Goal: Information Seeking & Learning: Learn about a topic

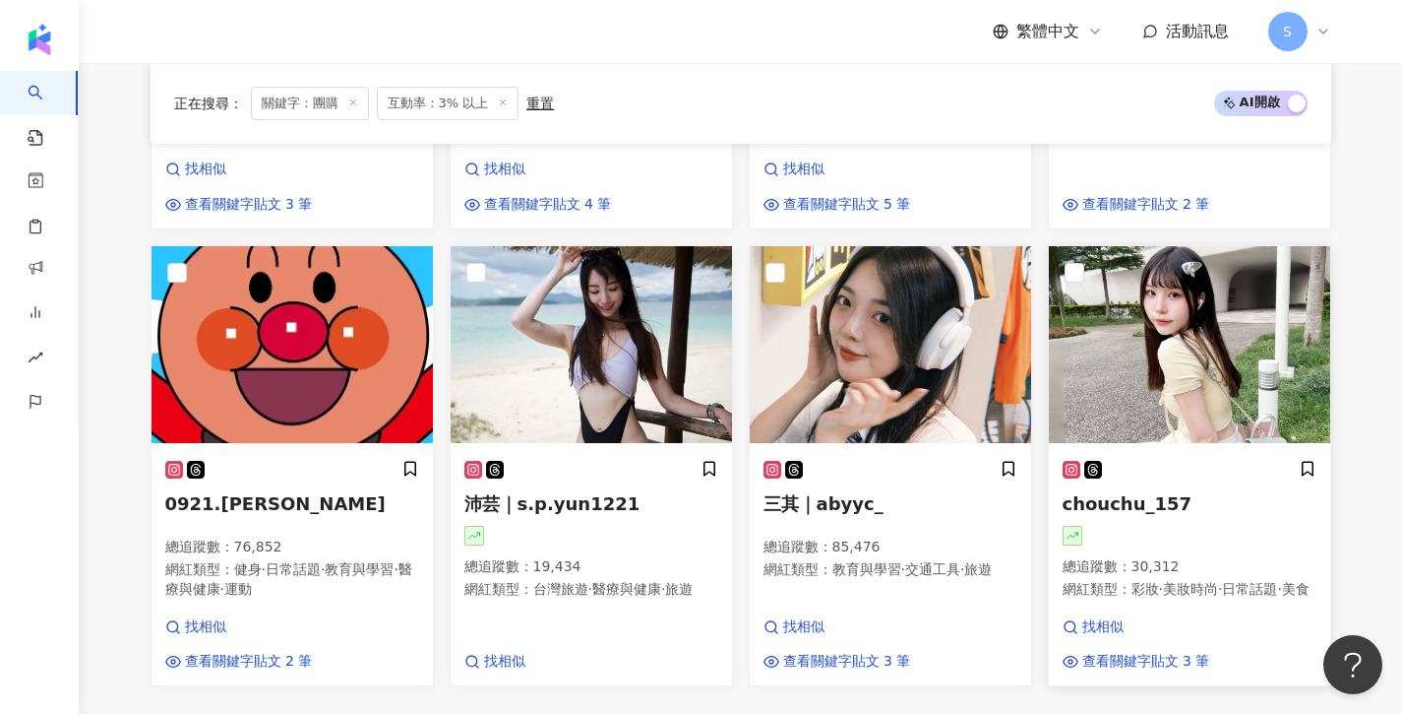
click at [1236, 372] on img at bounding box center [1189, 344] width 281 height 197
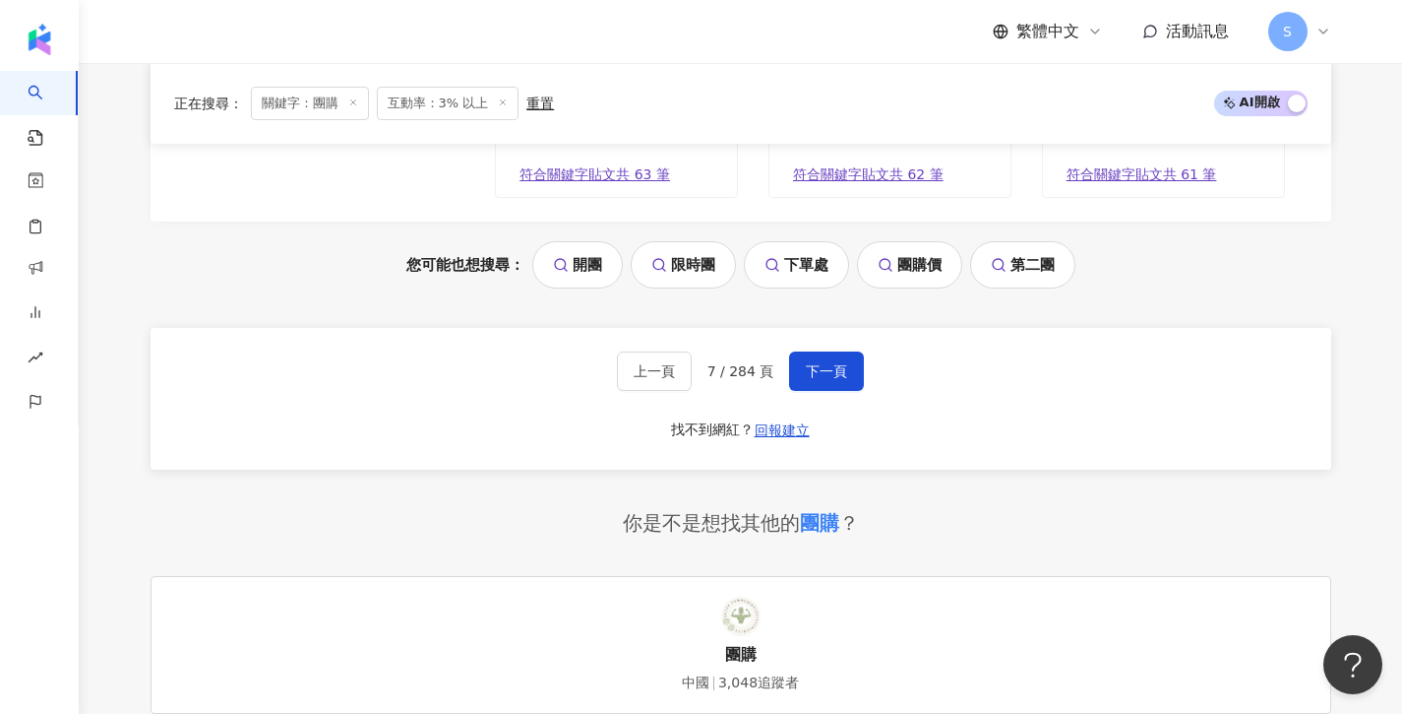
scroll to position [2326, 0]
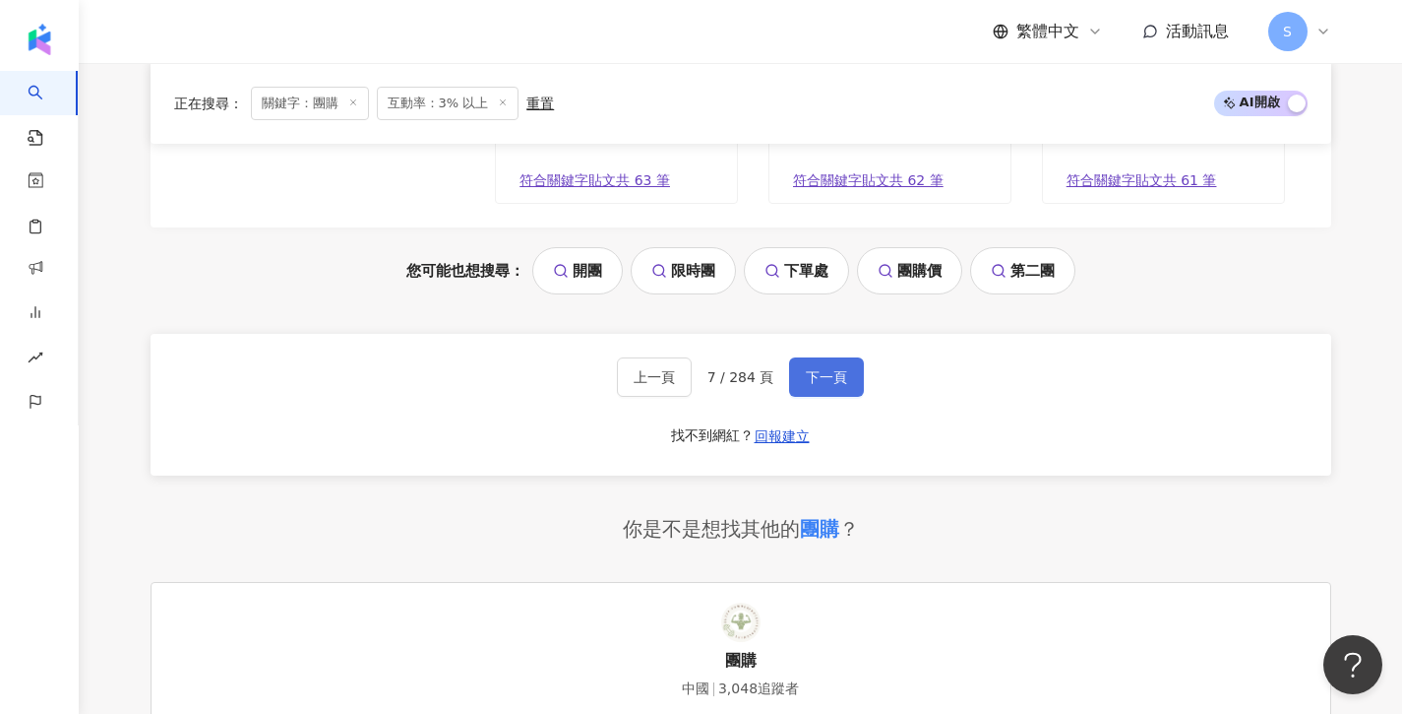
click at [809, 377] on span "下一頁" at bounding box center [826, 377] width 41 height 16
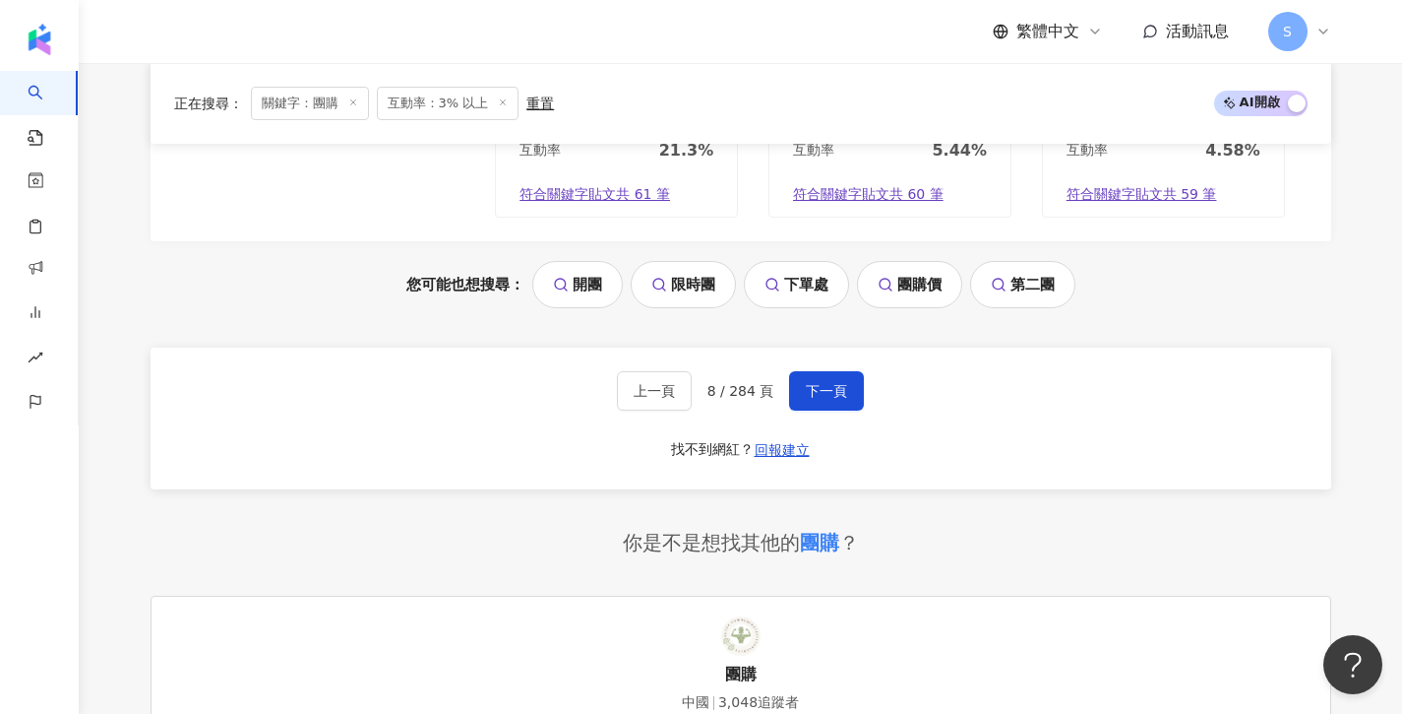
scroll to position [2355, 0]
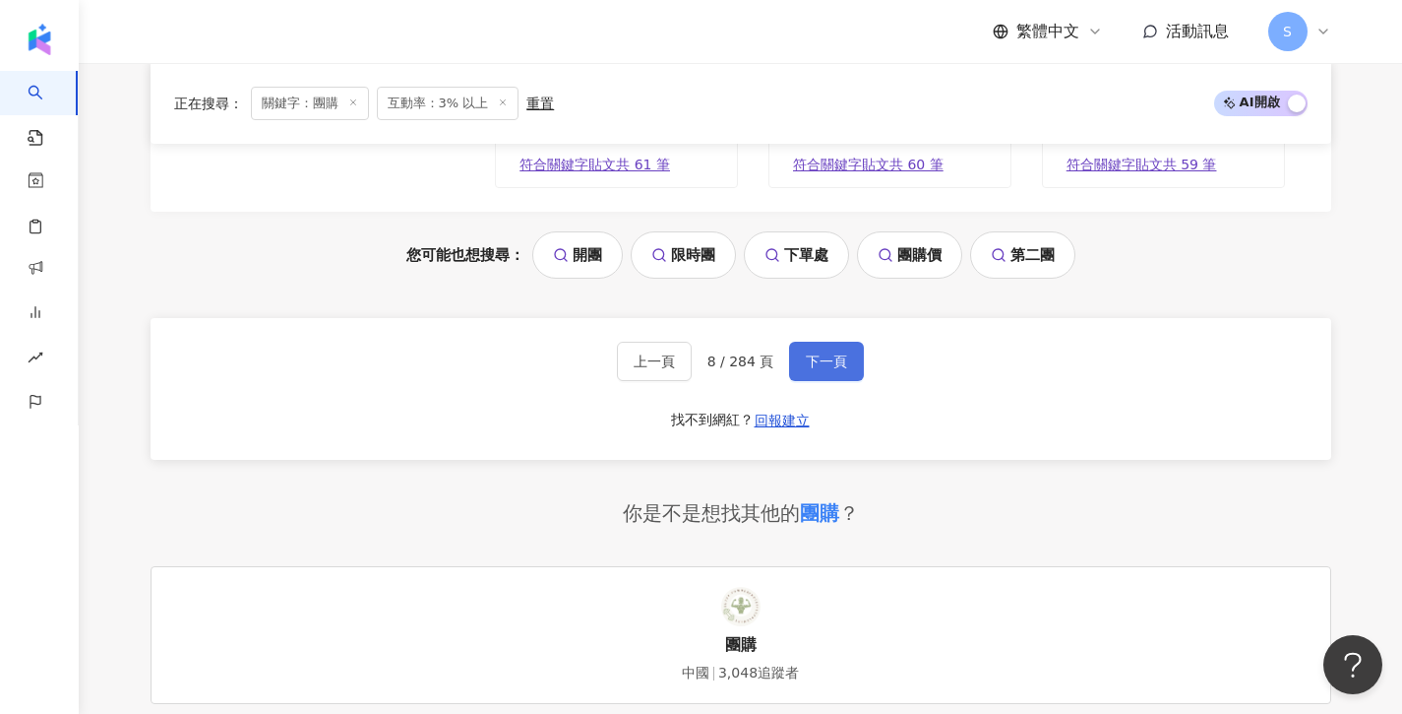
click at [821, 353] on span "下一頁" at bounding box center [826, 361] width 41 height 16
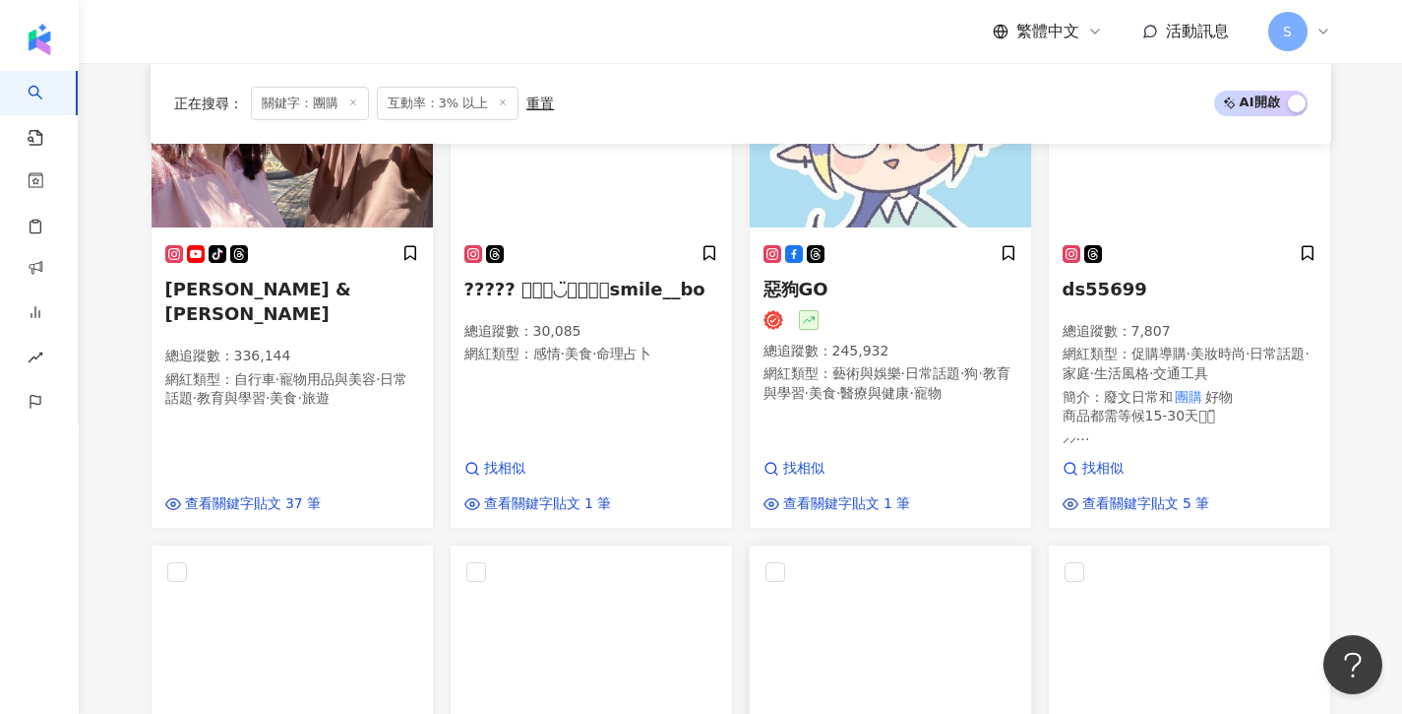
scroll to position [1194, 0]
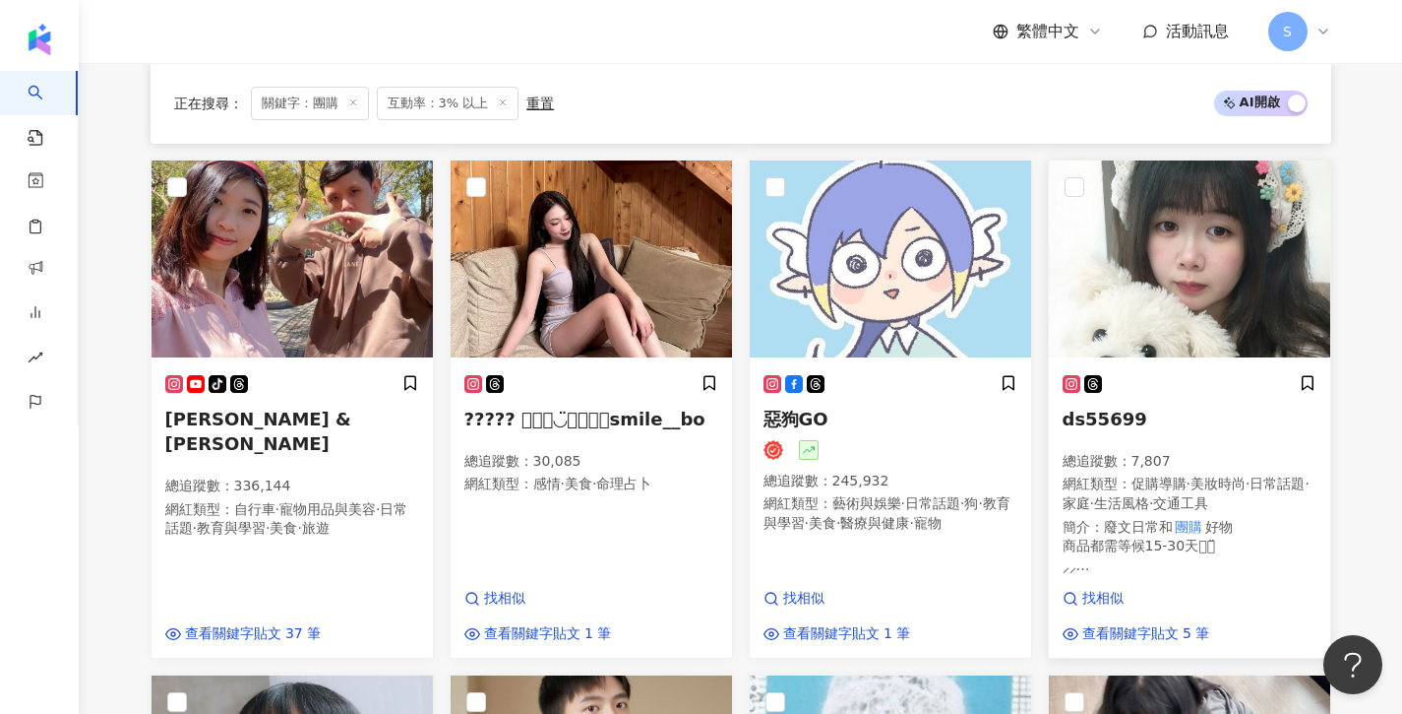
click at [1120, 314] on img at bounding box center [1189, 258] width 281 height 197
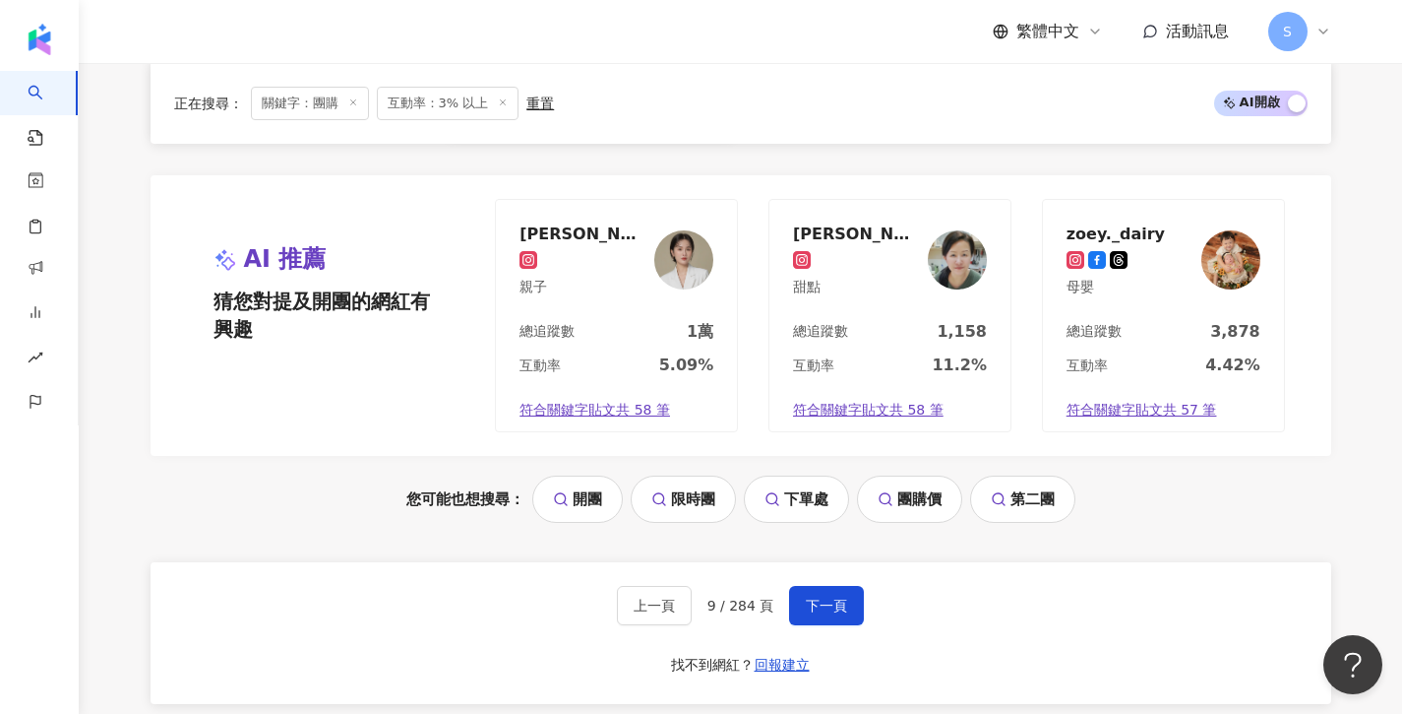
scroll to position [2396, 0]
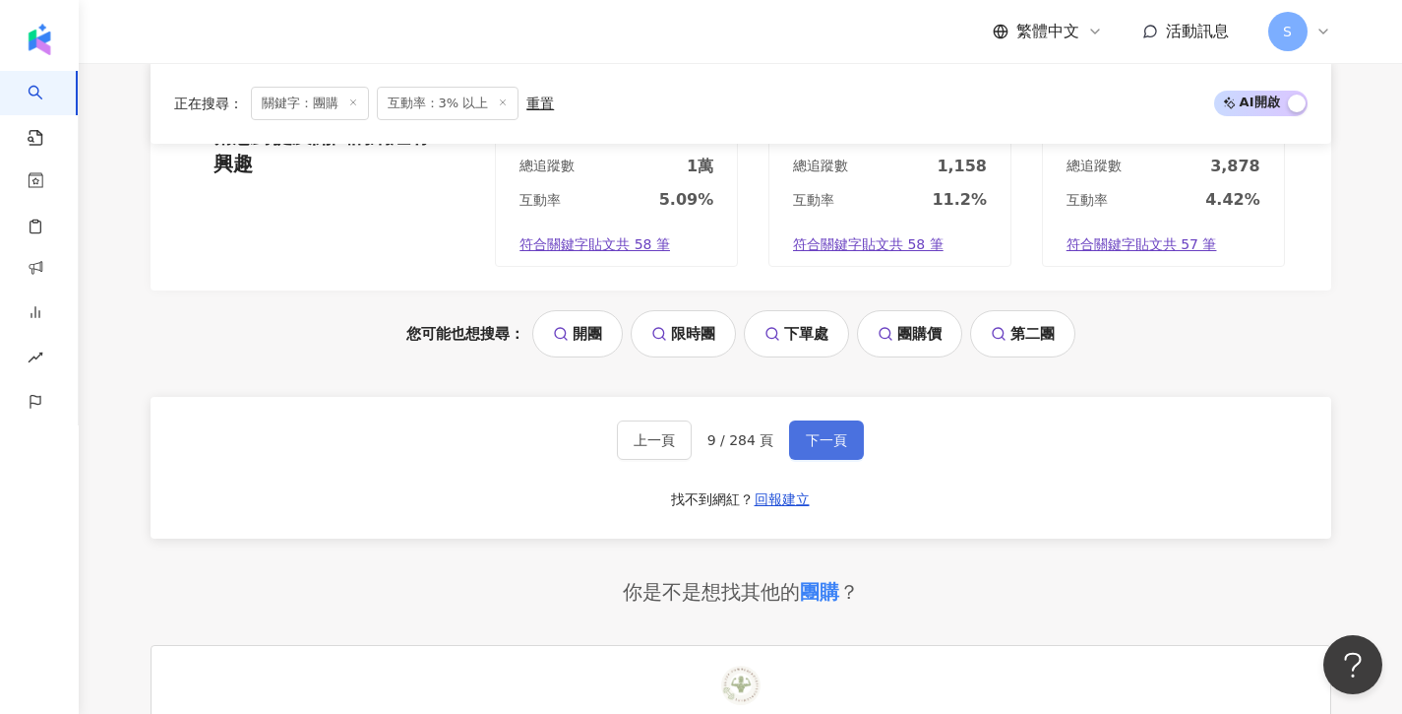
click at [843, 432] on span "下一頁" at bounding box center [826, 440] width 41 height 16
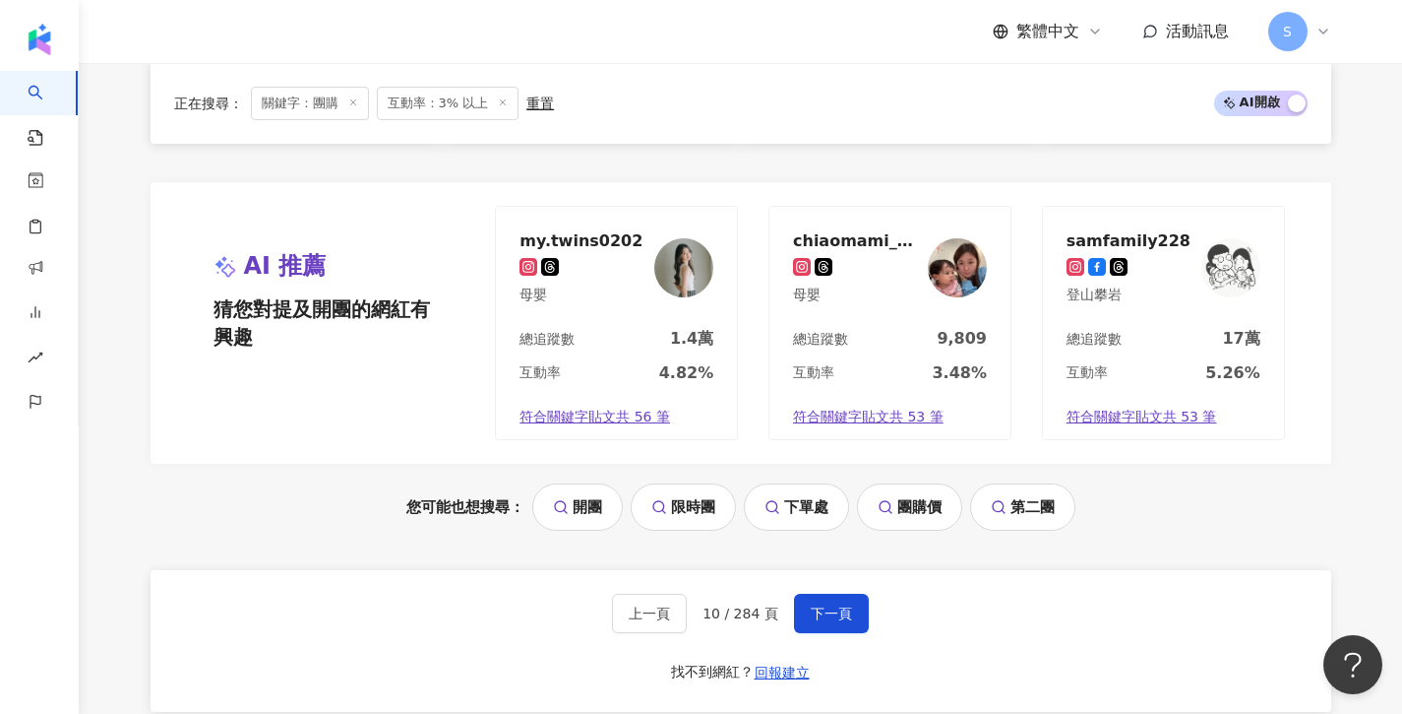
scroll to position [2128, 0]
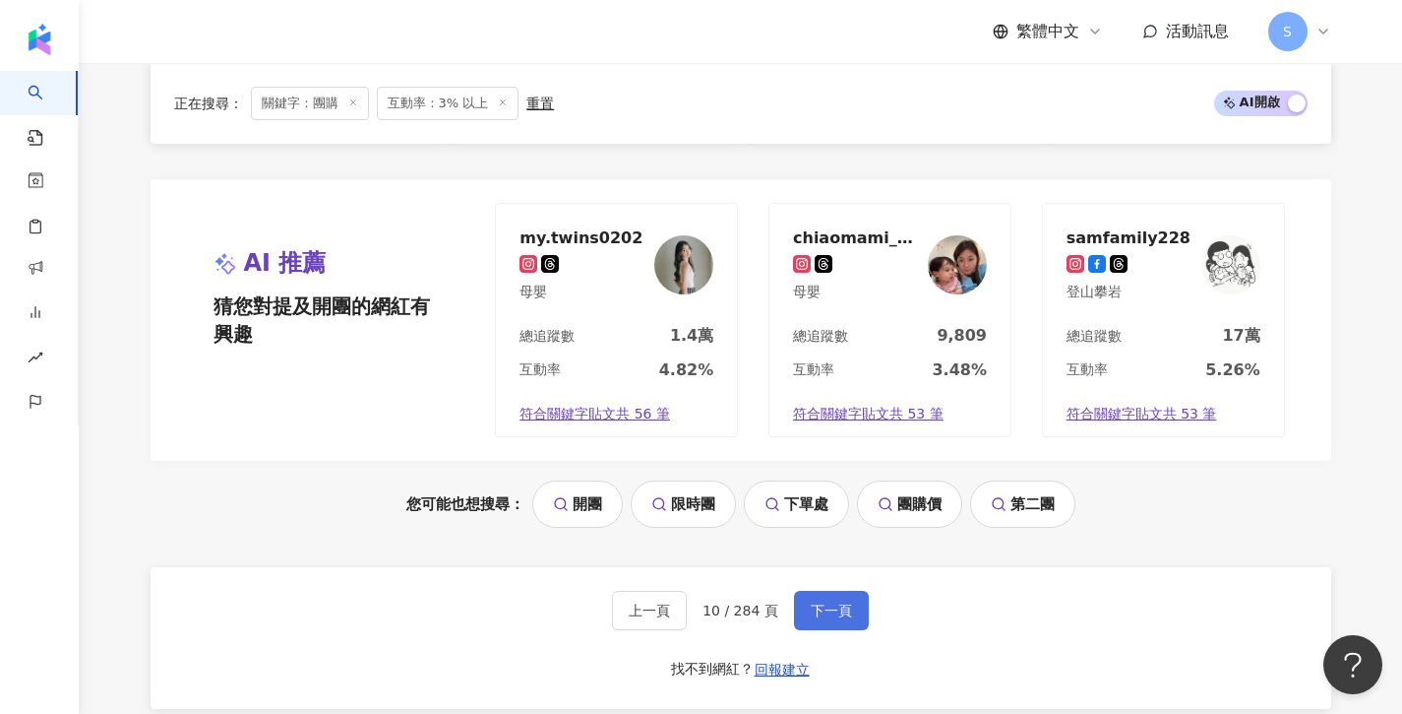
click at [829, 602] on span "下一頁" at bounding box center [831, 610] width 41 height 16
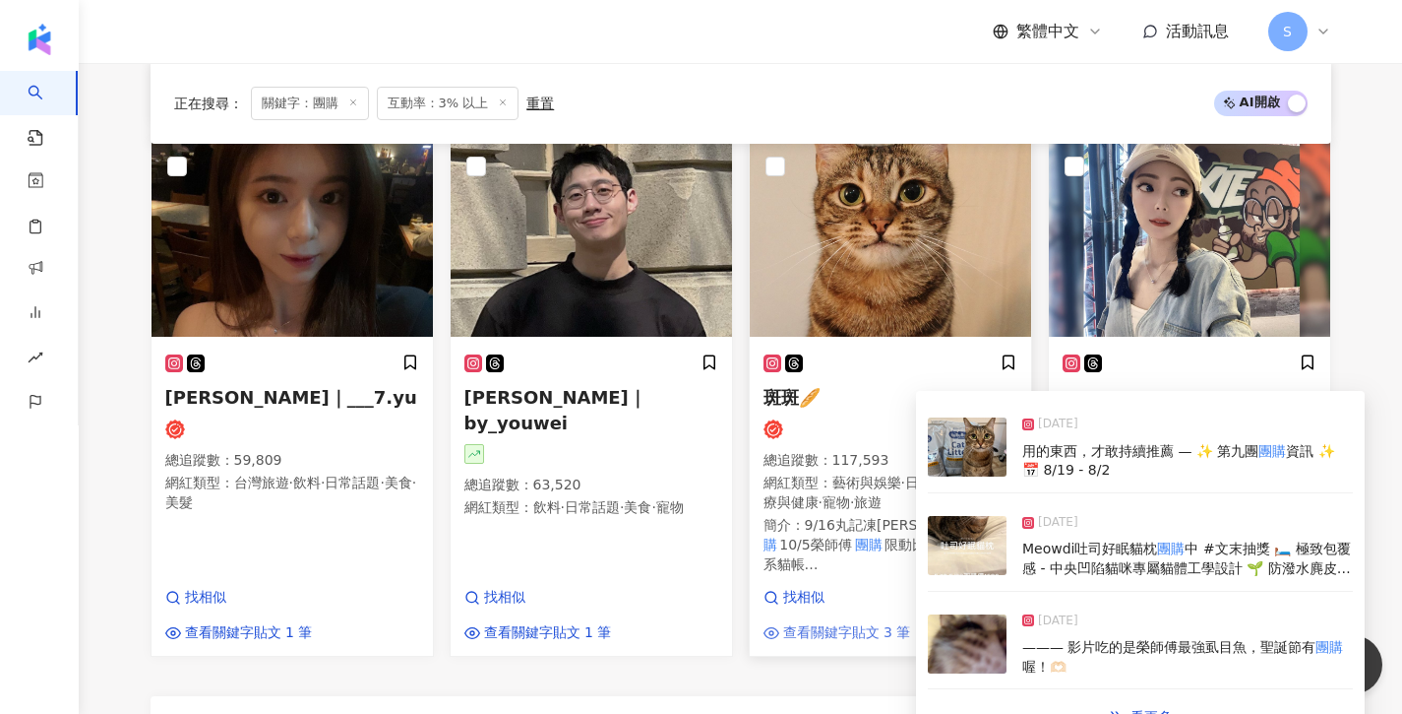
scroll to position [1607, 0]
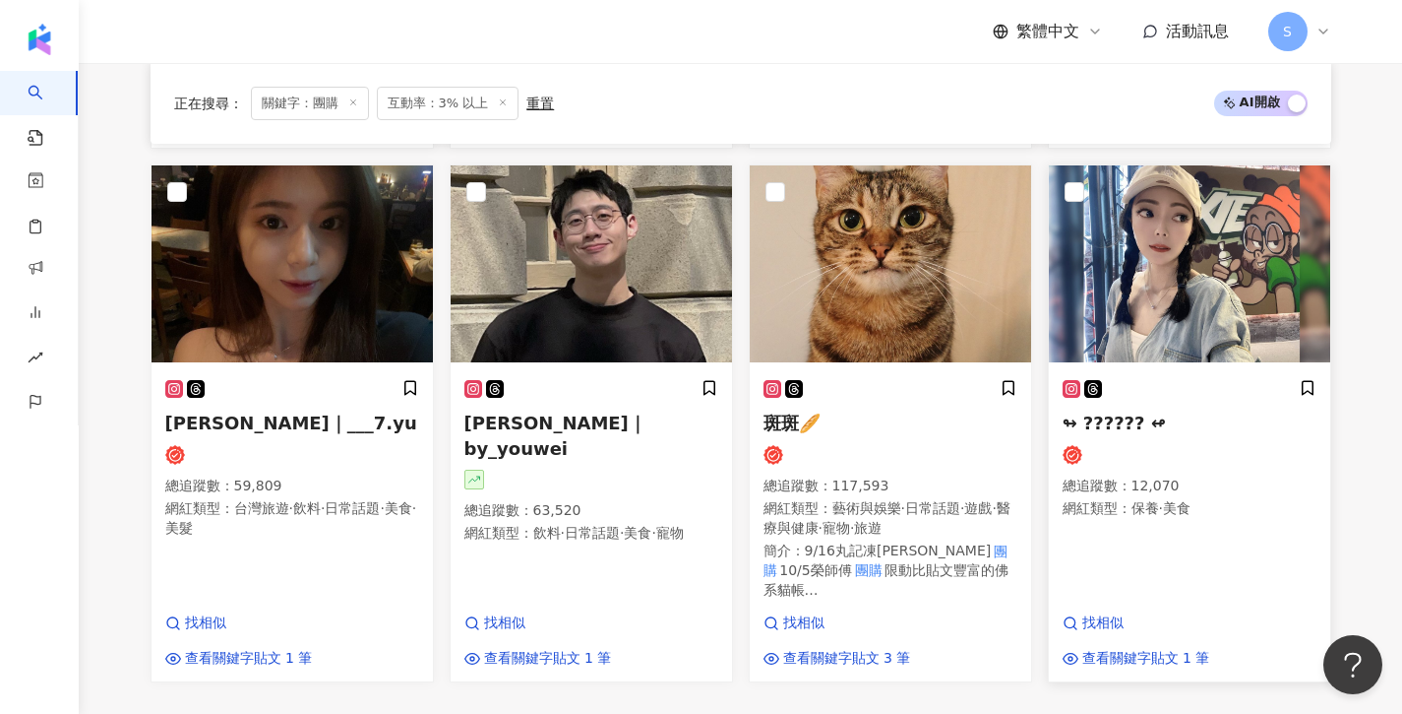
click at [1086, 281] on img at bounding box center [1189, 263] width 281 height 197
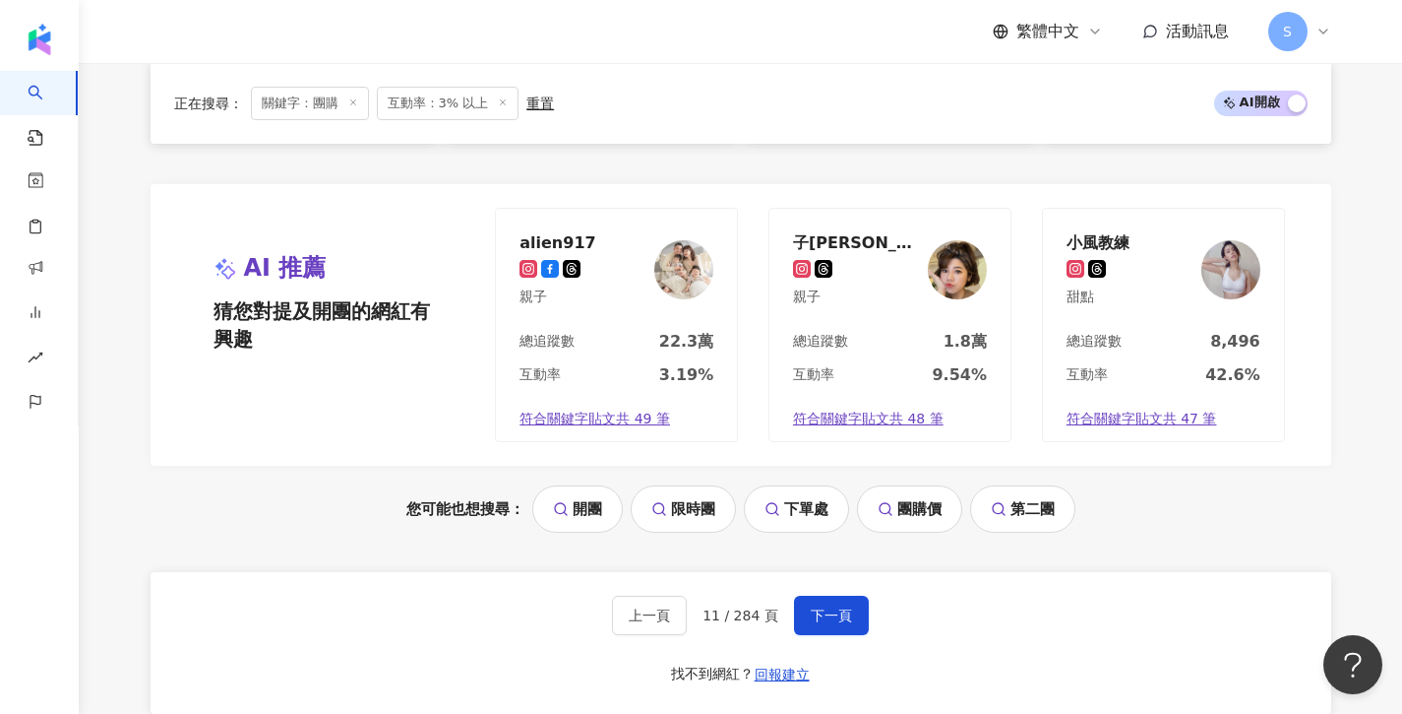
scroll to position [2140, 0]
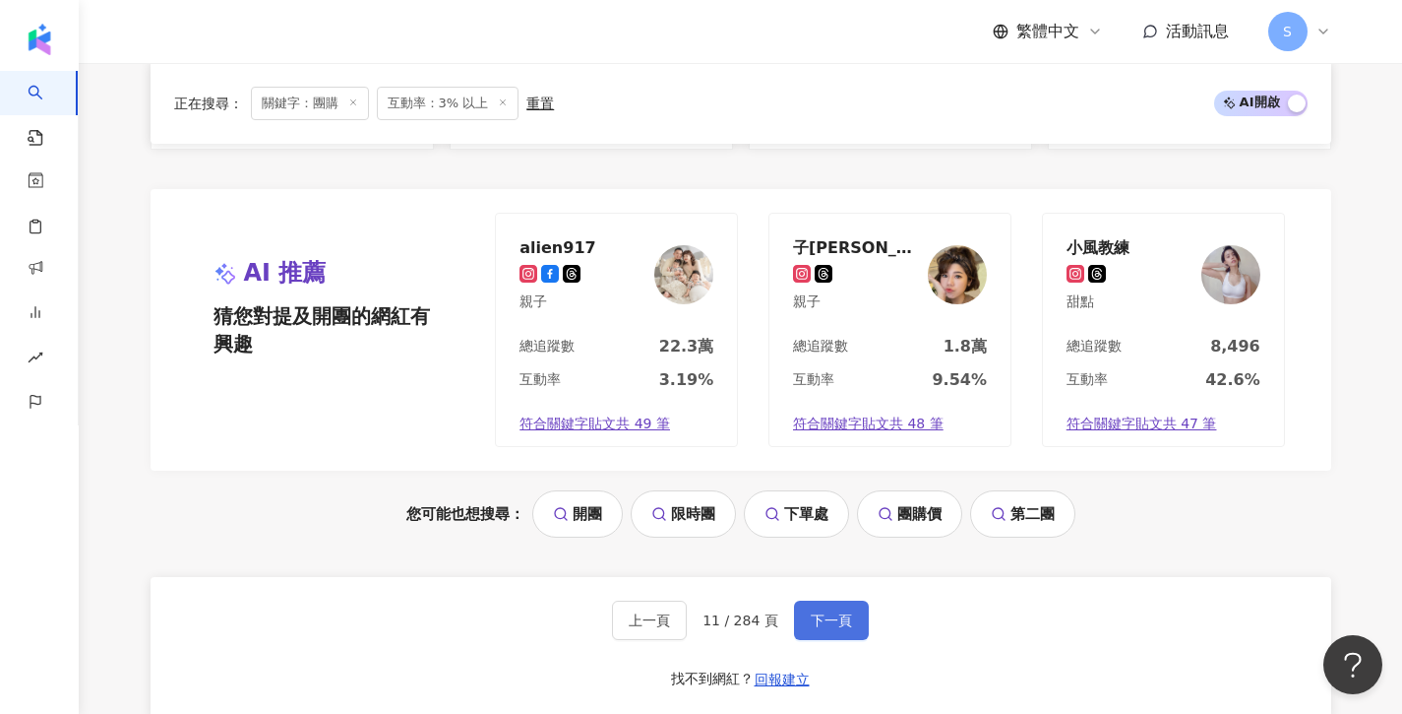
click at [827, 600] on button "下一頁" at bounding box center [831, 619] width 75 height 39
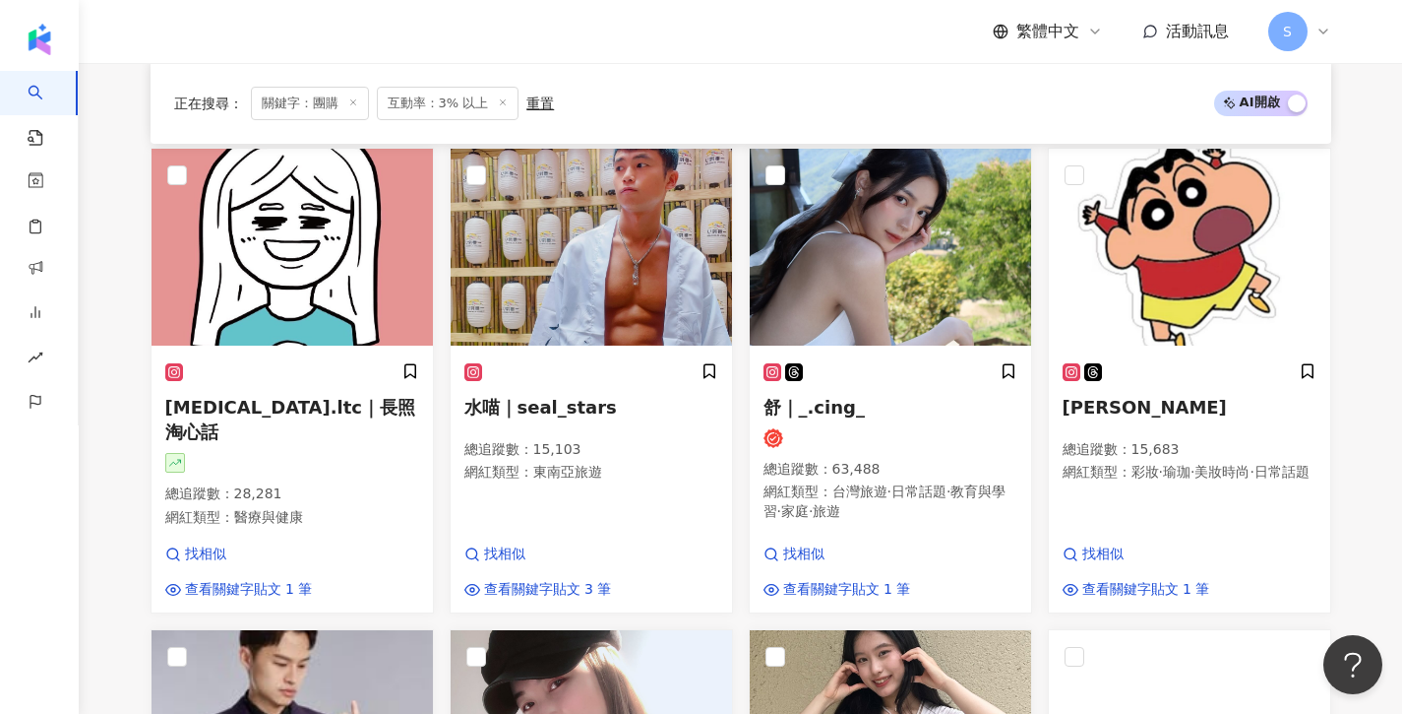
scroll to position [1115, 0]
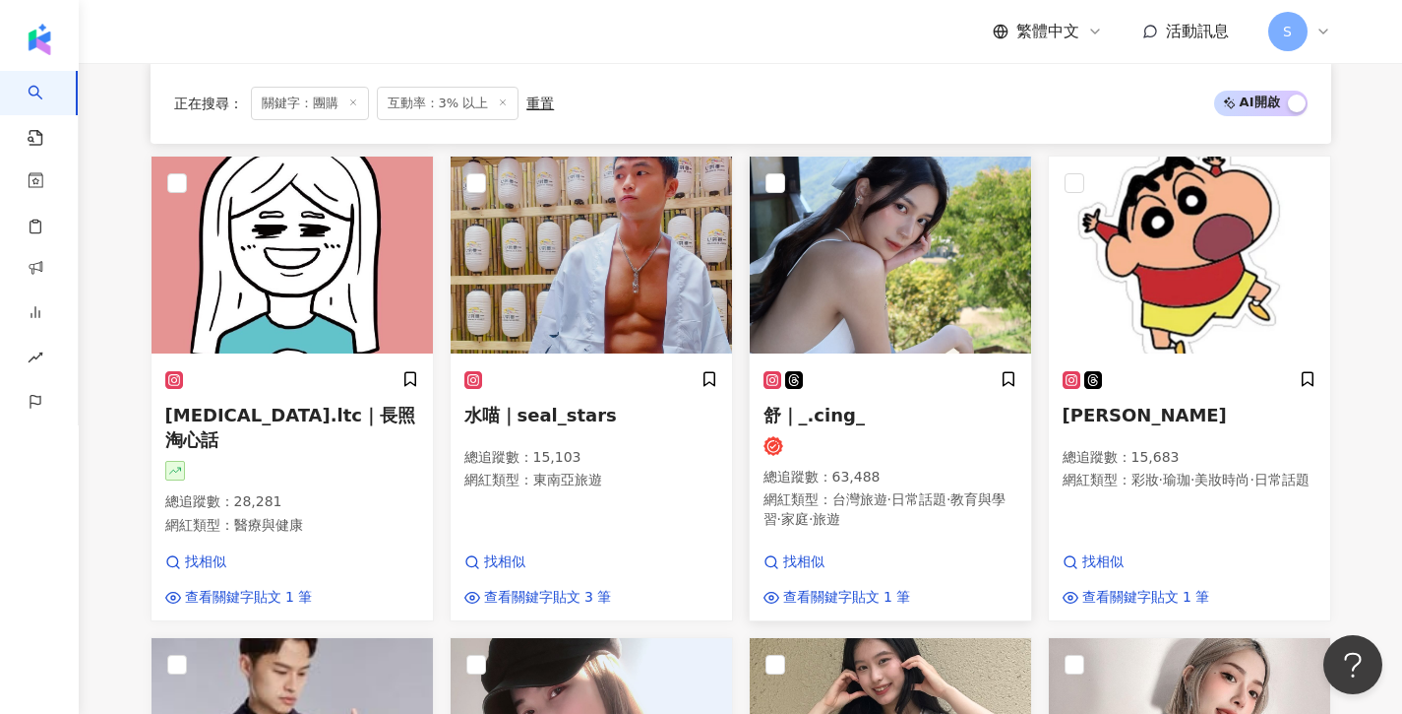
click at [750, 356] on div "舒｜_.cing_ 總追蹤數 ： 63,488 網紅類型 ： 台灣旅遊 · 日常話題 · 教育與學習 · 家庭 · 旅遊 找相似 查看關鍵字貼文 1 筆" at bounding box center [890, 488] width 281 height 264
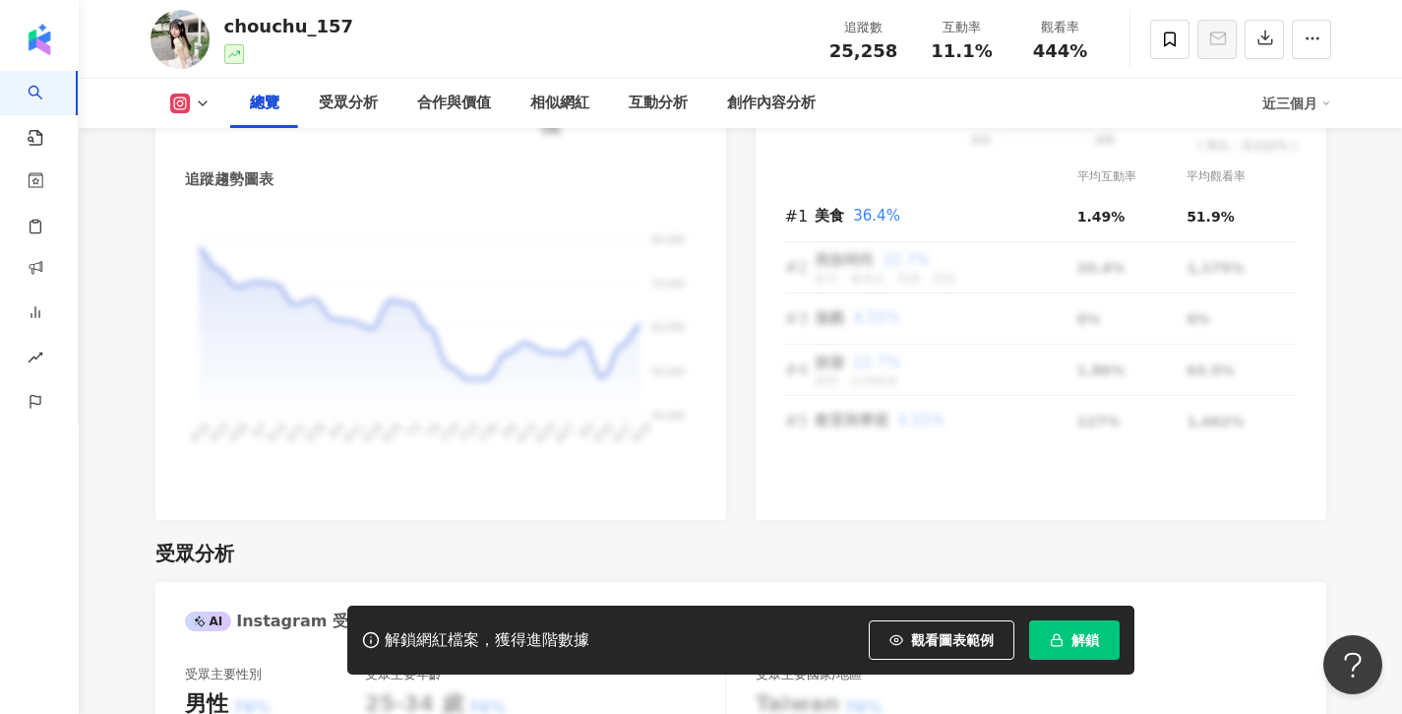
scroll to position [1249, 0]
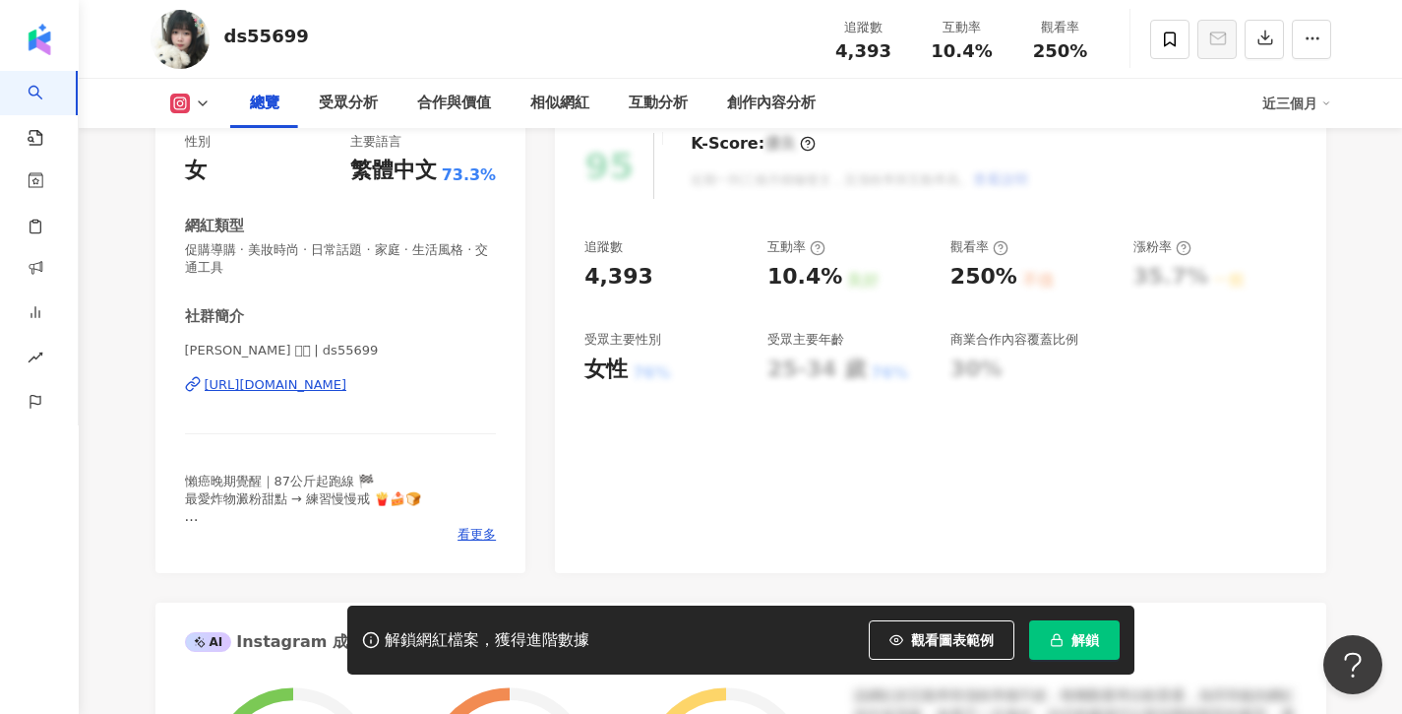
scroll to position [274, 0]
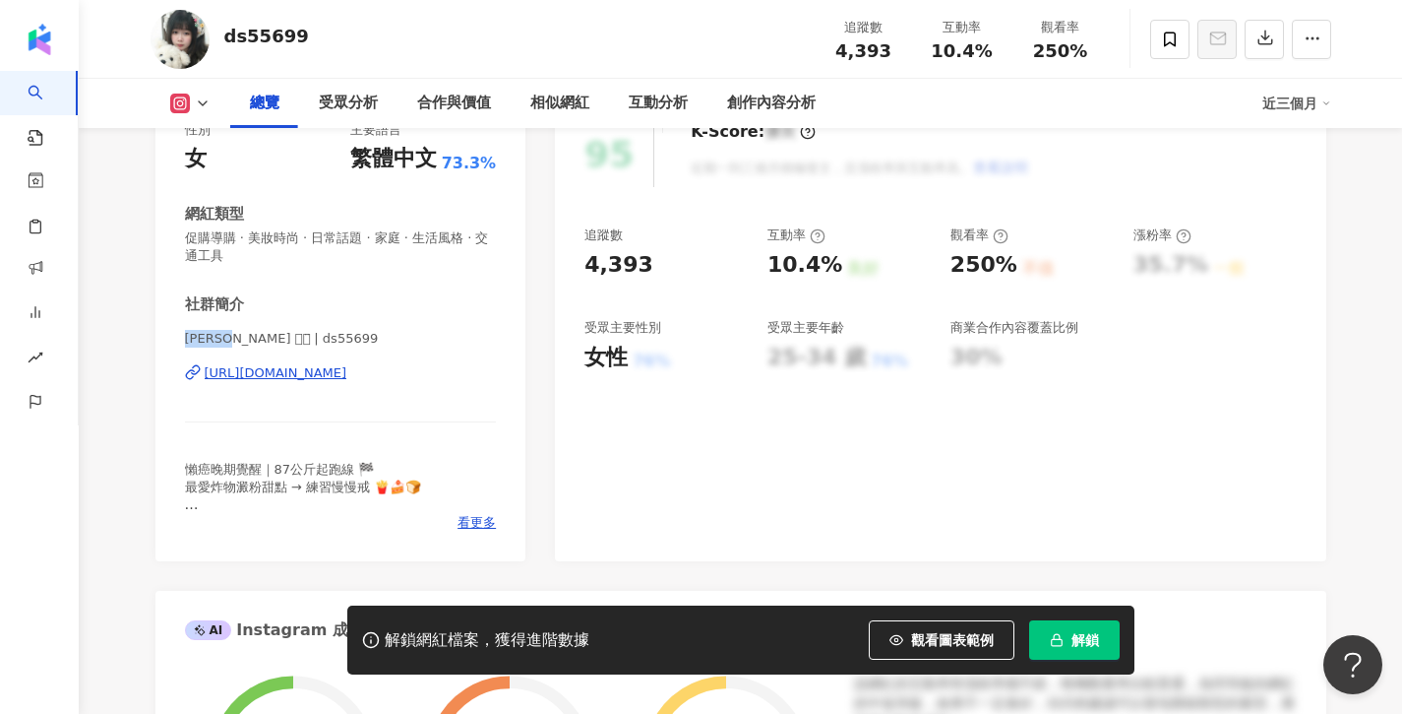
drag, startPoint x: 225, startPoint y: 338, endPoint x: 158, endPoint y: 338, distance: 66.9
click at [158, 338] on div "性別 女 主要語言 繁體中文 73.3% 網紅類型 促購導購 · 美妝時尚 · 日常話題 · 家庭 · 生活風格 · 交通工具 社群簡介 甄甄 ꗯ꙼̈ | d…" at bounding box center [340, 331] width 371 height 460
copy span "[PERSON_NAME]"
click at [1057, 642] on icon "button" at bounding box center [1057, 640] width 14 height 14
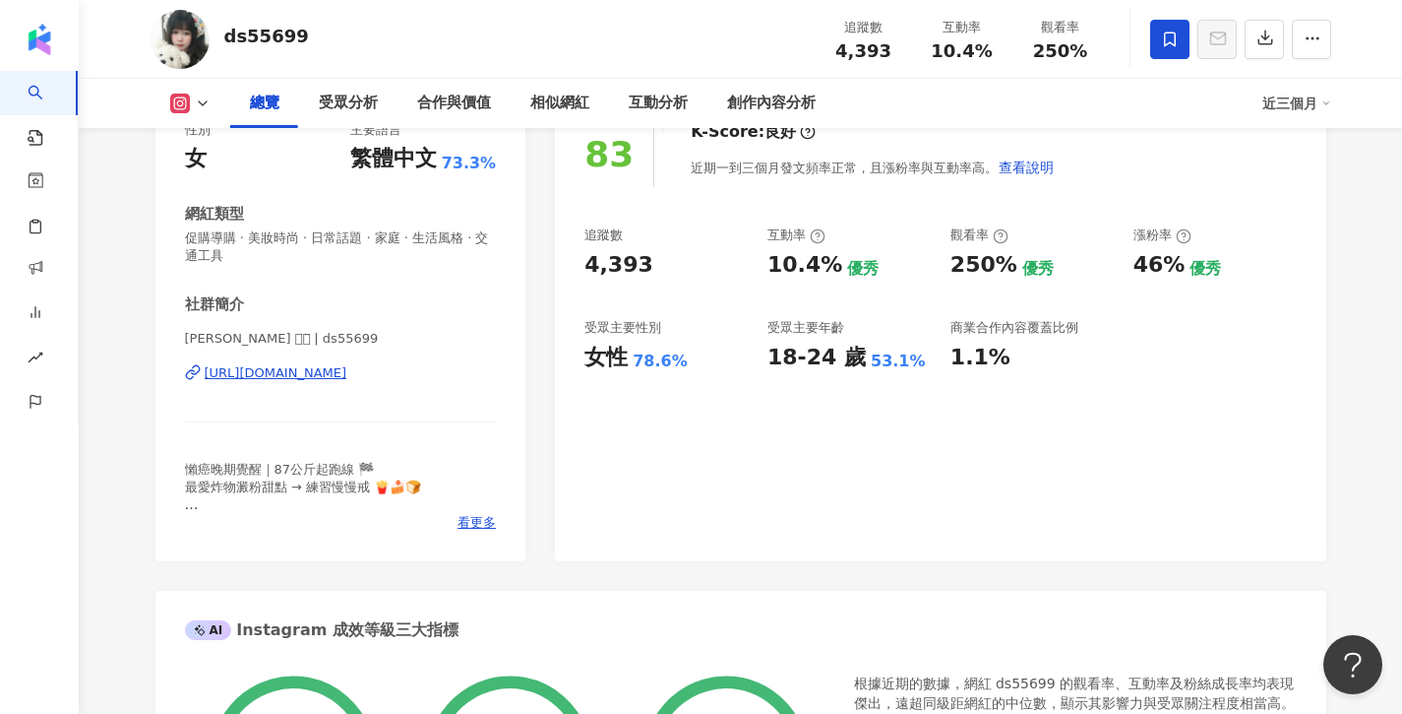
click at [1166, 34] on icon at bounding box center [1170, 40] width 18 height 18
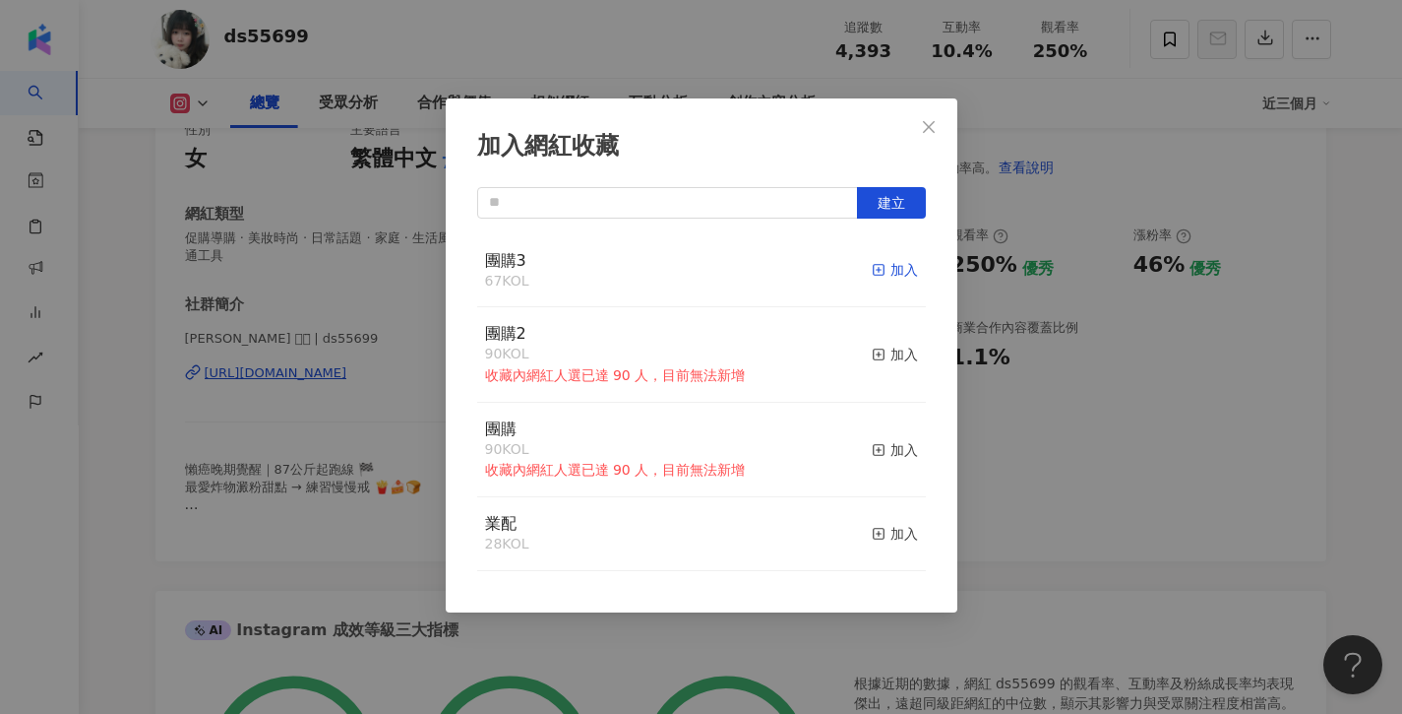
click at [877, 268] on icon "button" at bounding box center [879, 270] width 14 height 14
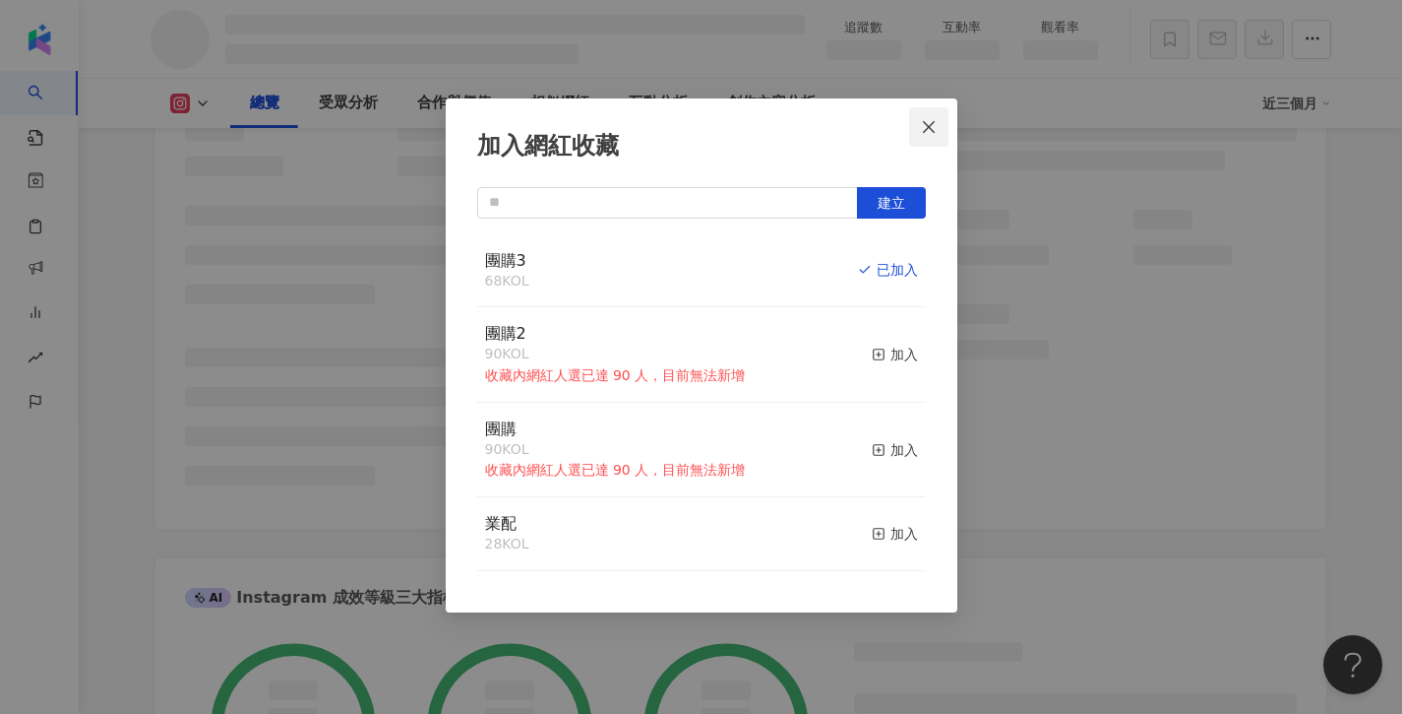
click at [933, 113] on button "Close" at bounding box center [928, 126] width 39 height 39
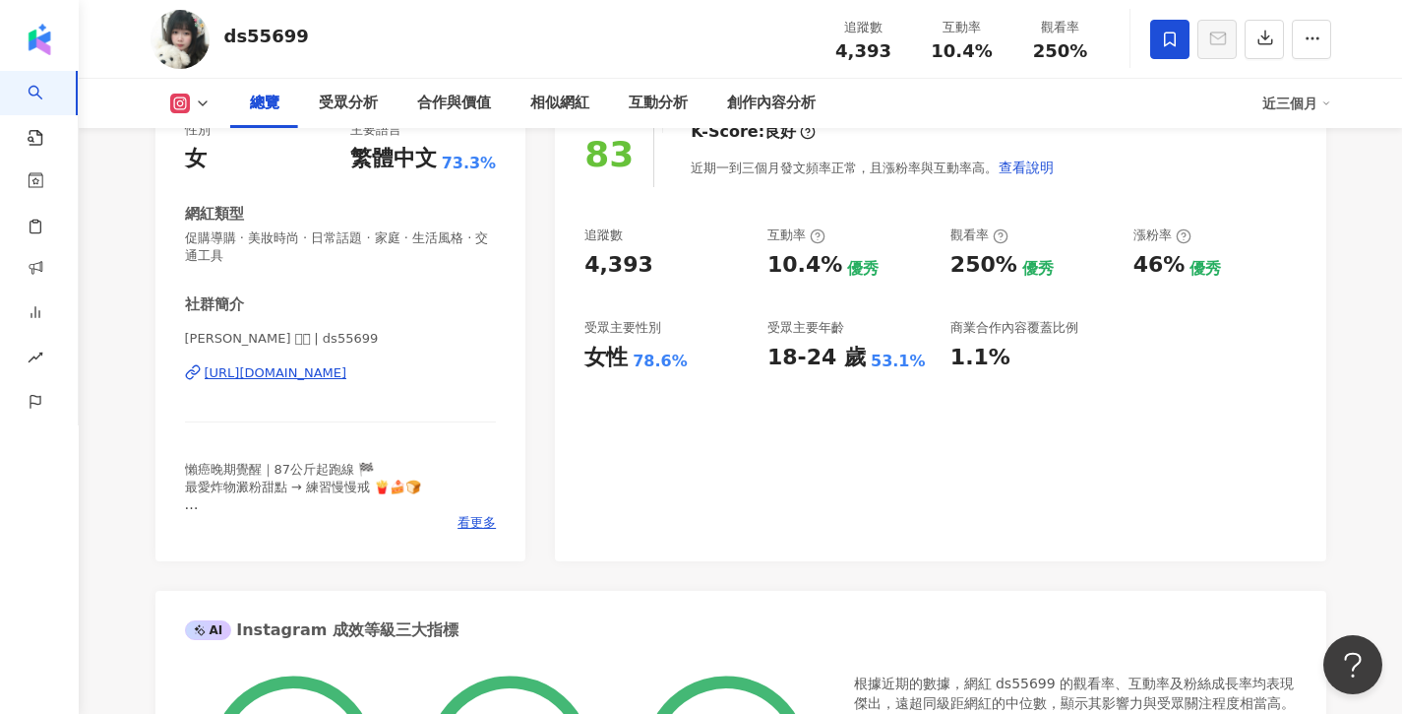
drag, startPoint x: 933, startPoint y: 127, endPoint x: 910, endPoint y: 125, distance: 22.7
click at [933, 128] on div "加入網紅收藏 建立 團購3 68 KOL 已加入 團購2 90 KOL 收藏內網紅人選已達 90 人，目前無法新增 加入 團購 90 KOL 收藏內網紅人選已…" at bounding box center [701, 357] width 1402 height 714
click at [478, 521] on span "看更多" at bounding box center [477, 523] width 38 height 18
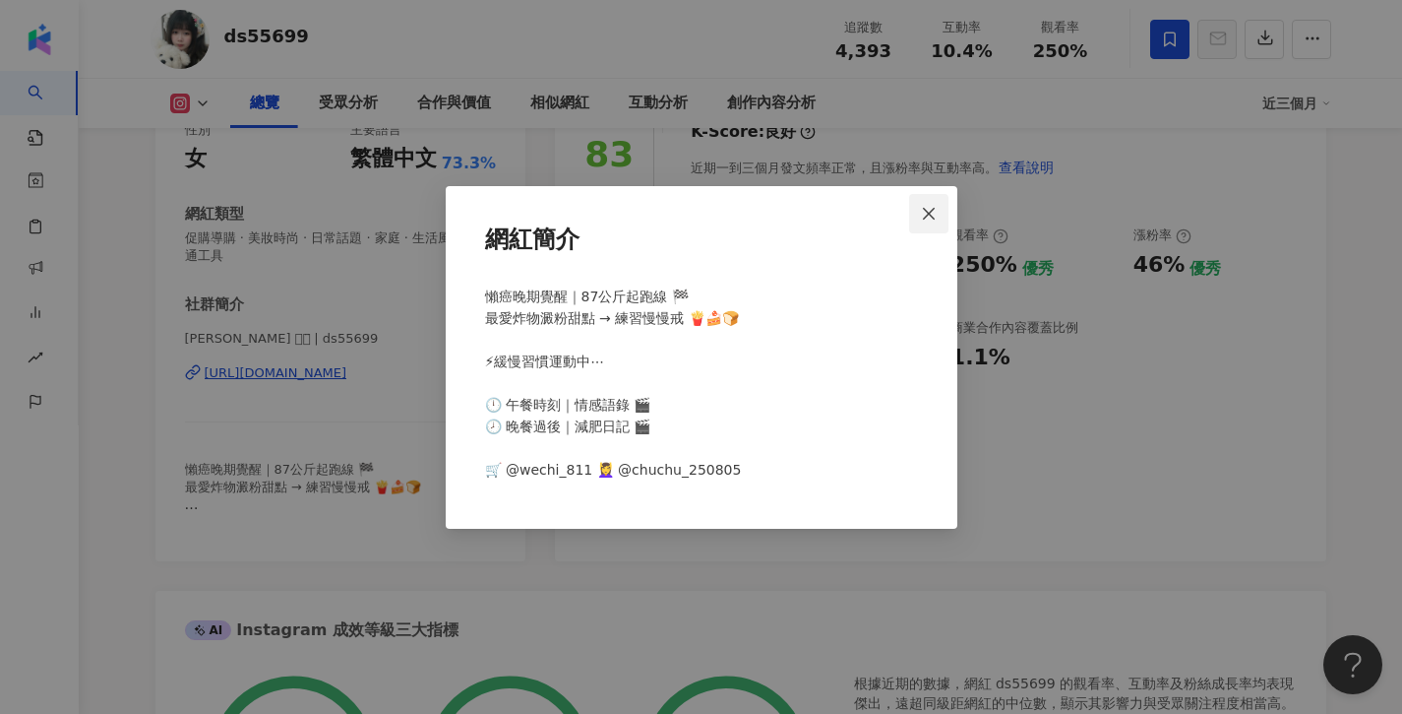
click at [925, 213] on icon "close" at bounding box center [929, 214] width 16 height 16
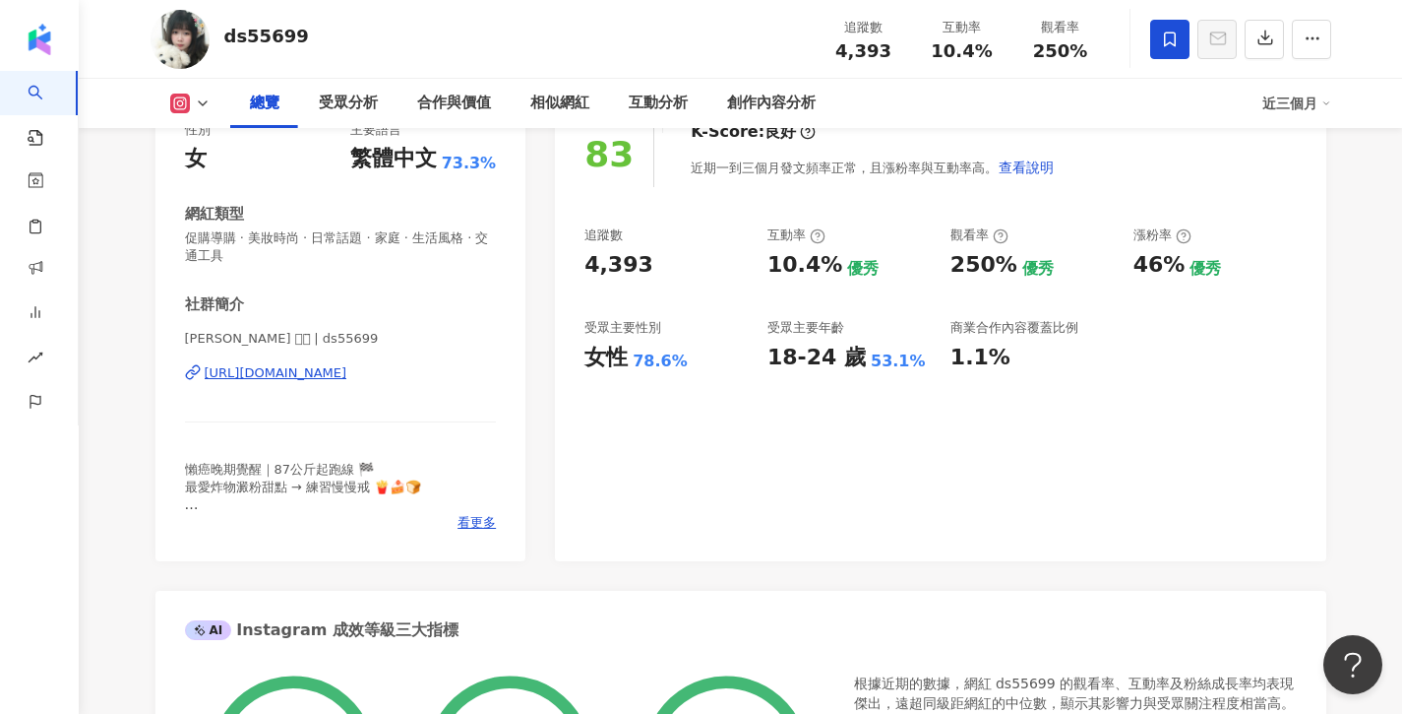
click at [301, 370] on div "[URL][DOMAIN_NAME]" at bounding box center [276, 373] width 143 height 18
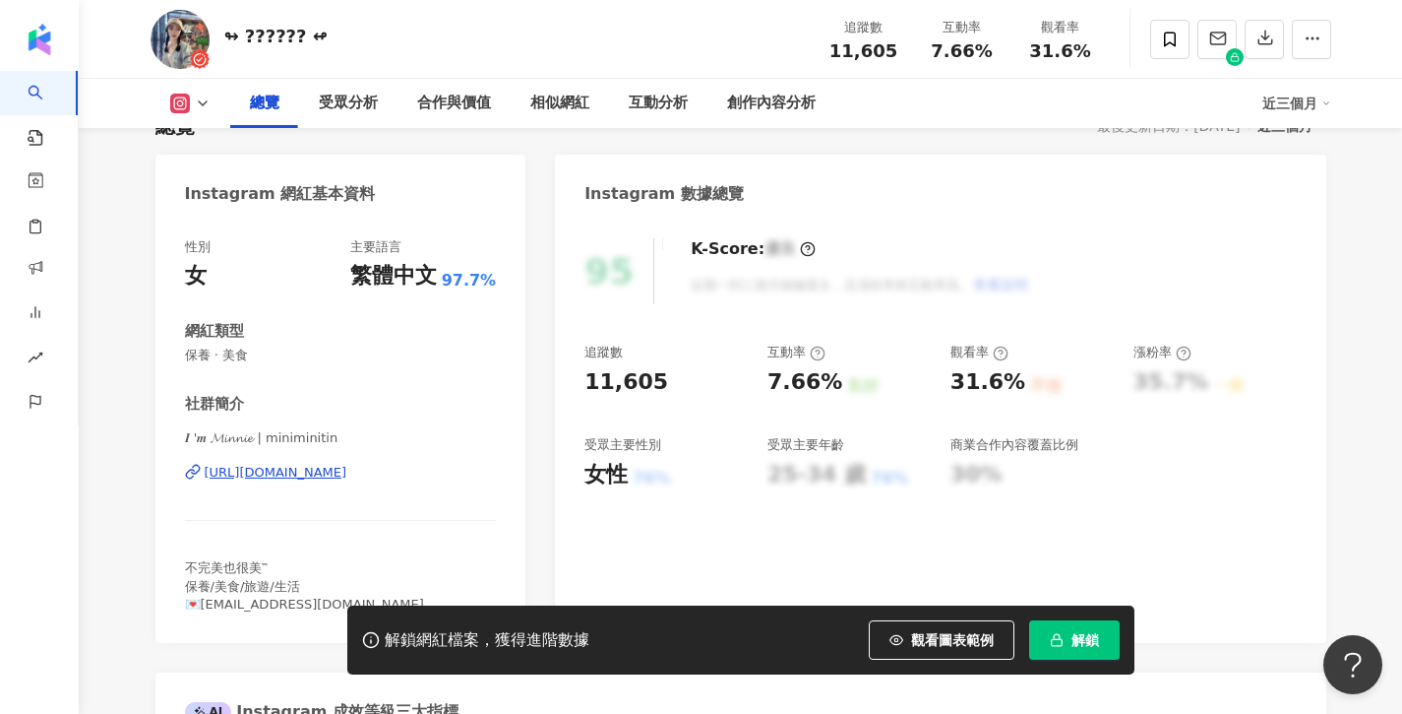
scroll to position [159, 0]
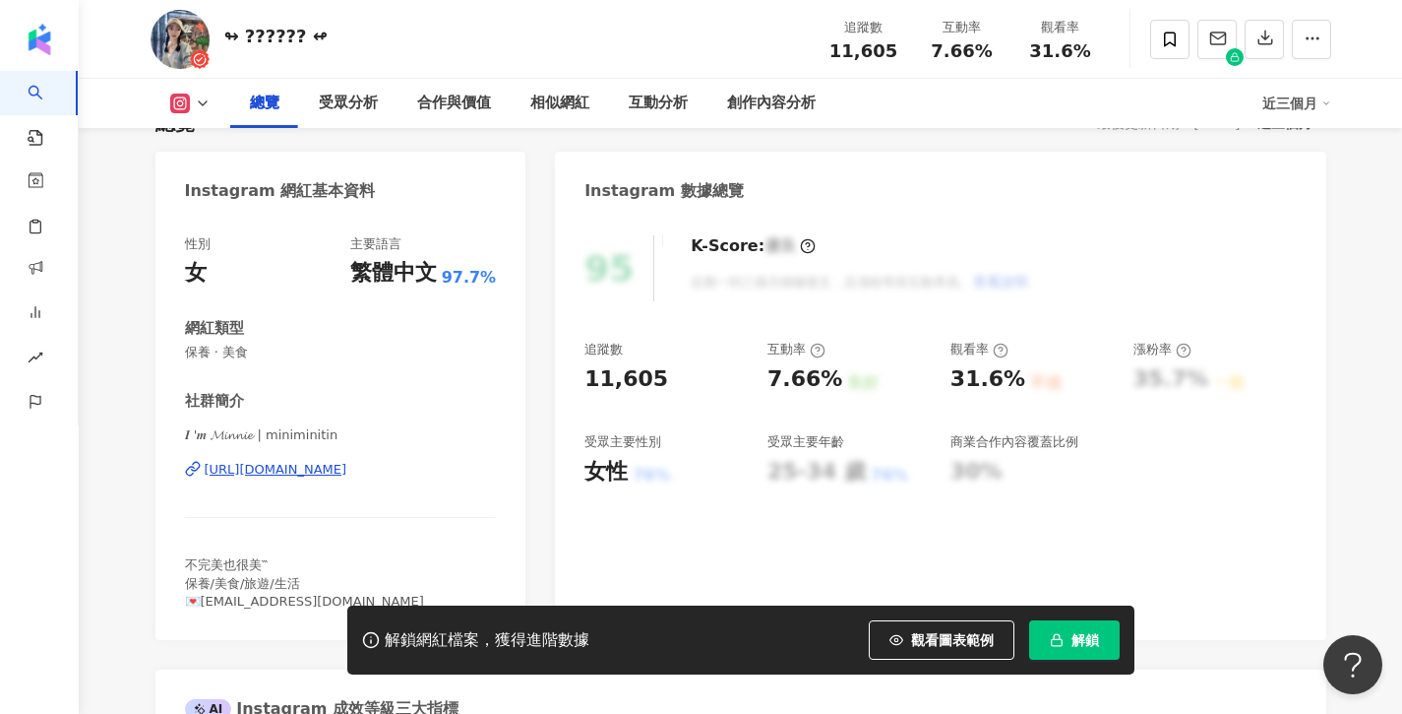
click at [1061, 642] on icon "button" at bounding box center [1057, 640] width 14 height 14
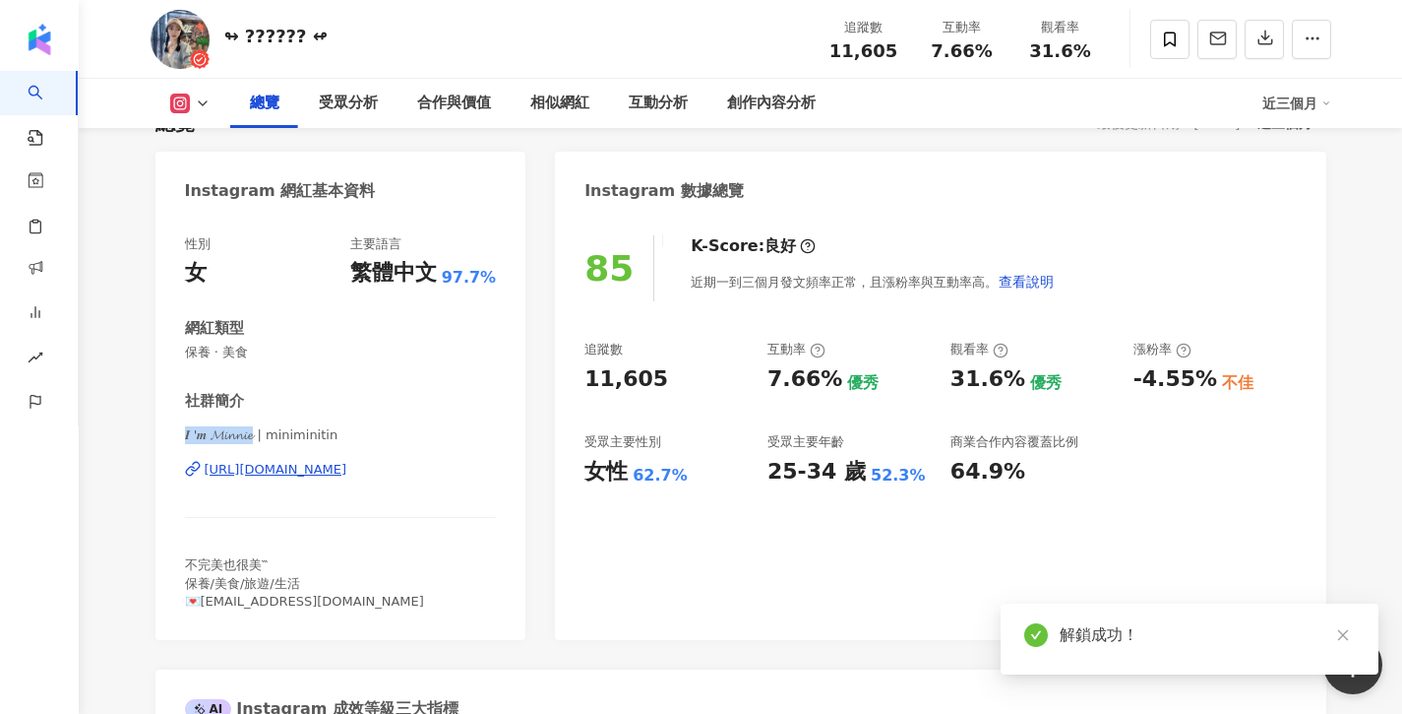
drag, startPoint x: 185, startPoint y: 435, endPoint x: 261, endPoint y: 434, distance: 75.8
click at [261, 434] on span "𝑰 '𝒎 𝓜𝓲𝓷𝓷𝓲𝓮 | miniminitin" at bounding box center [341, 435] width 312 height 18
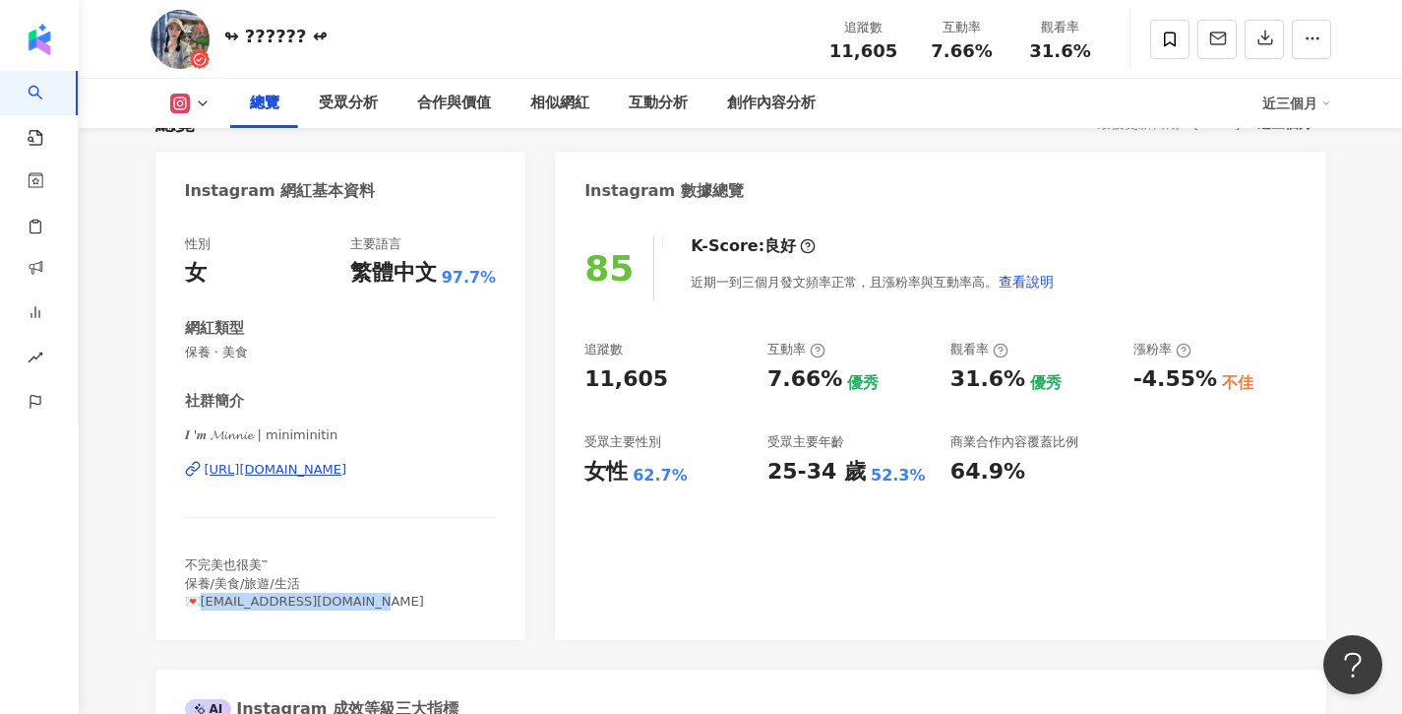
drag, startPoint x: 371, startPoint y: 600, endPoint x: 205, endPoint y: 599, distance: 166.3
click at [204, 599] on div "不完美也很美‷ 保養/美食/旅遊/生活 💌miniminnie1115@gmail.com" at bounding box center [341, 583] width 312 height 54
copy span "iniminnie1115@gmail.com"
drag, startPoint x: 369, startPoint y: 596, endPoint x: 205, endPoint y: 598, distance: 164.4
click at [205, 598] on div "不完美也很美‷ 保養/美食/旅遊/生活 💌miniminnie1115@gmail.com" at bounding box center [341, 583] width 312 height 54
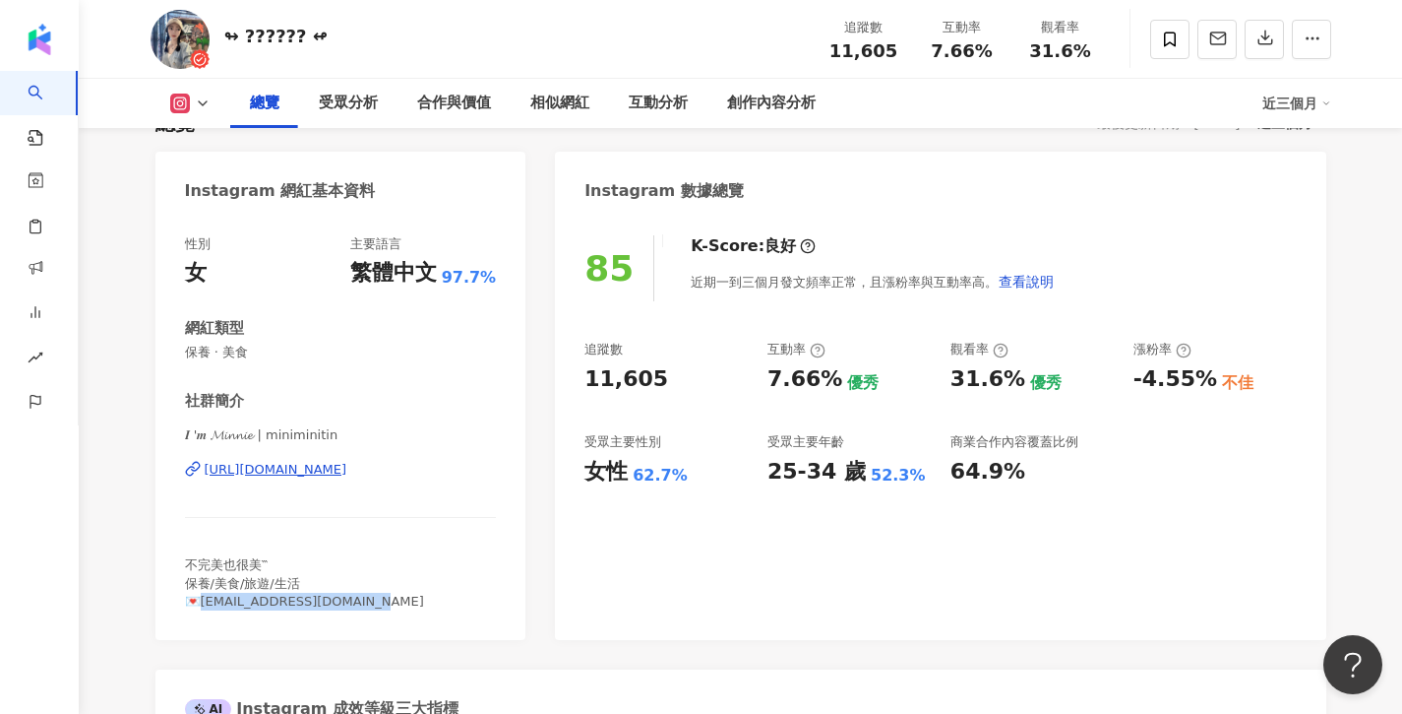
copy span "iniminnie1115@gmail.com"
drag, startPoint x: 259, startPoint y: 433, endPoint x: 213, endPoint y: 432, distance: 46.3
click at [213, 432] on span "𝑰 '𝒎 𝓜𝓲𝓷𝓷𝓲𝓮 | miniminitin" at bounding box center [341, 435] width 312 height 18
click at [251, 469] on div "https://www.instagram.com/miniminitin/" at bounding box center [276, 470] width 143 height 18
click at [1164, 42] on icon at bounding box center [1170, 38] width 12 height 15
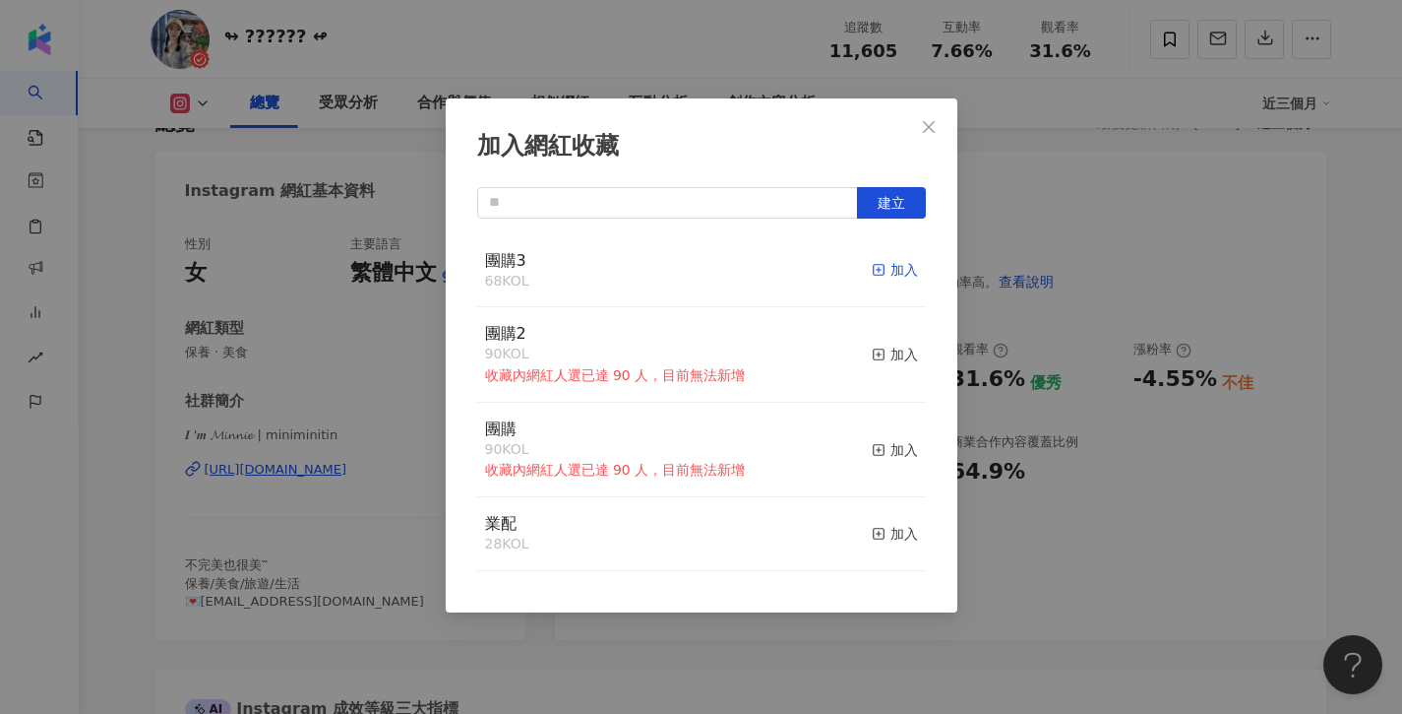
click at [884, 274] on rect "button" at bounding box center [878, 270] width 11 height 11
click at [924, 135] on button "Close" at bounding box center [928, 126] width 39 height 39
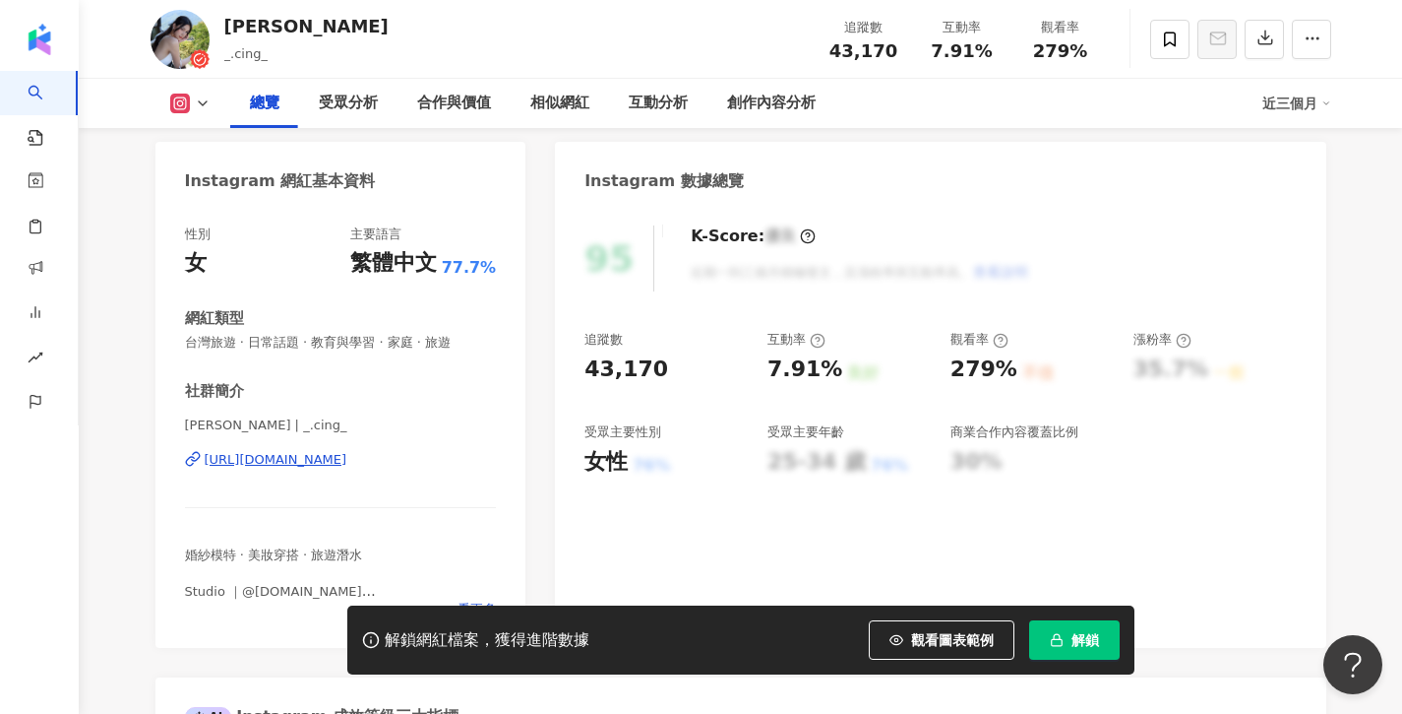
scroll to position [252, 0]
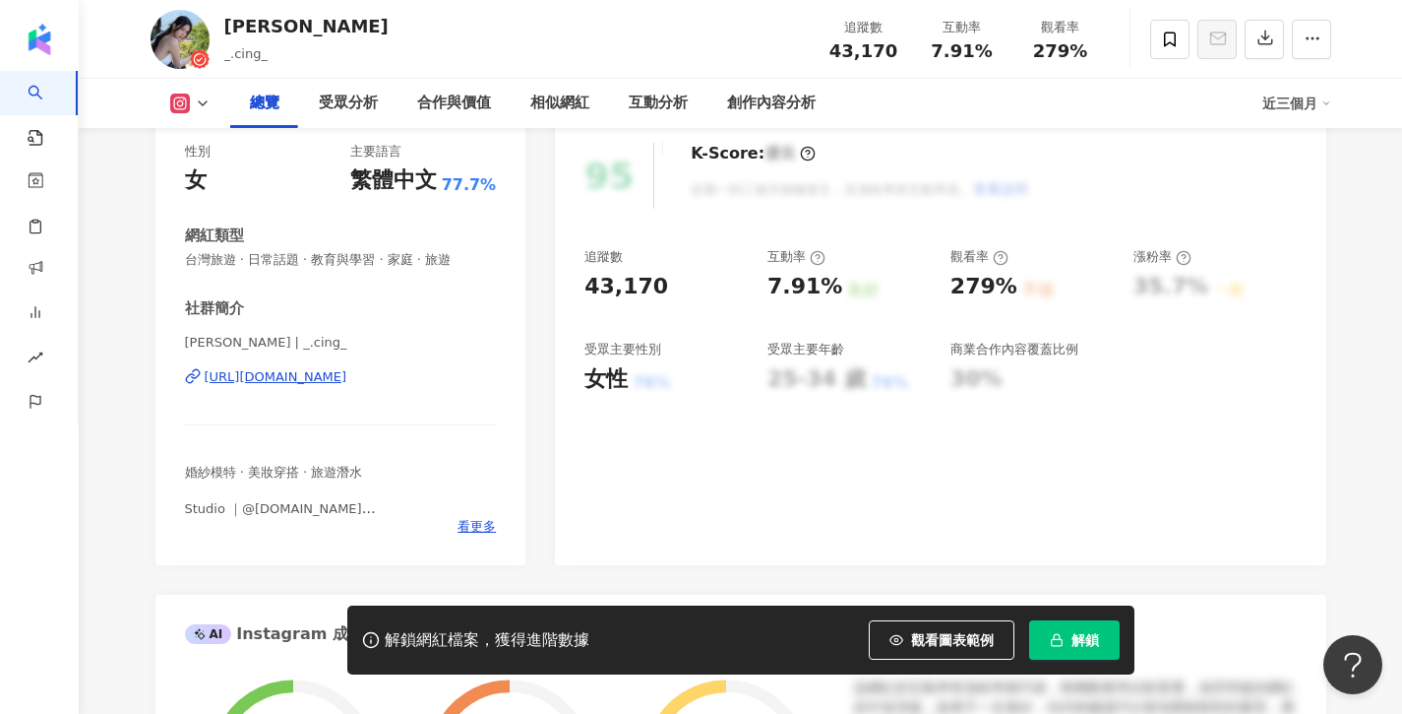
click at [334, 378] on div "[URL][DOMAIN_NAME]" at bounding box center [276, 377] width 143 height 18
click at [1173, 42] on icon at bounding box center [1170, 40] width 18 height 18
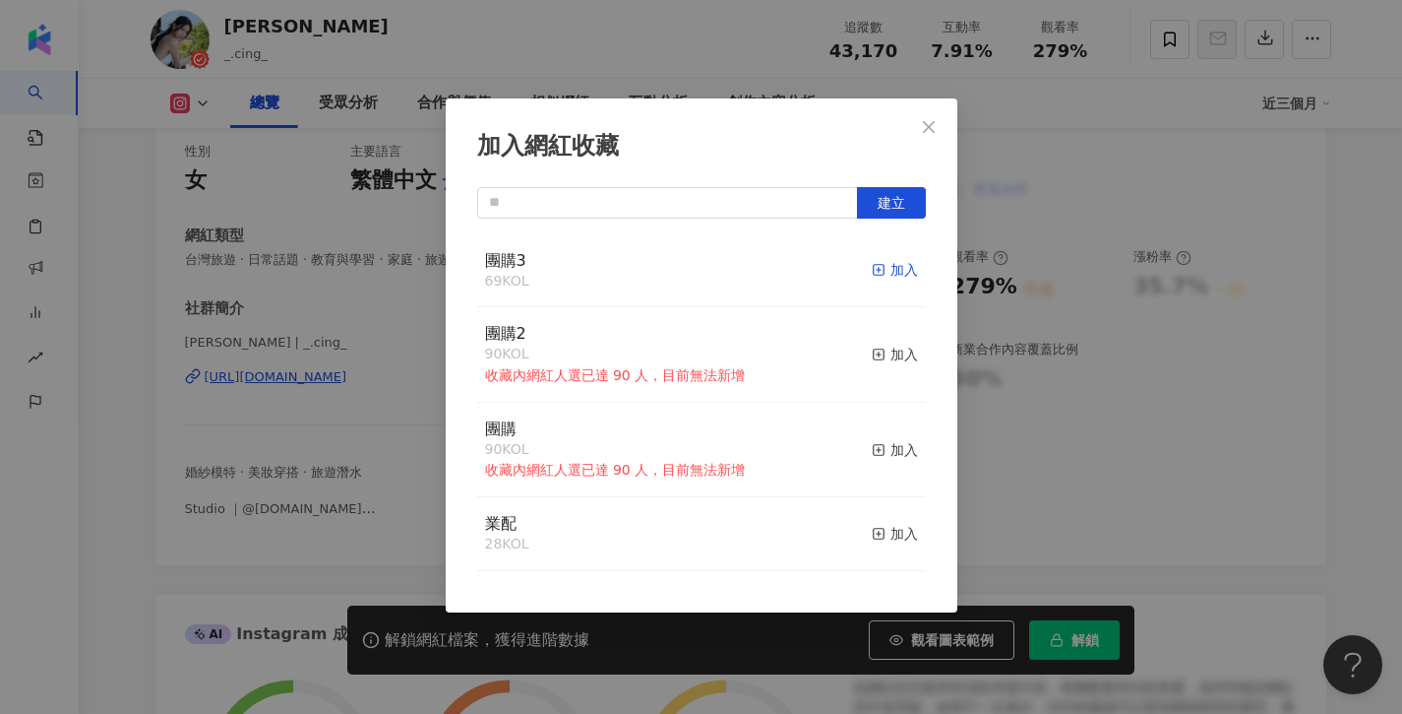
click at [897, 265] on div "加入" at bounding box center [895, 270] width 46 height 22
click at [934, 123] on icon "close" at bounding box center [929, 127] width 16 height 16
click at [925, 123] on div "加入網紅收藏 建立 團購3 70 KOL 已加入 團購2 90 KOL 收藏內網紅人選已達 90 人，目前無法新增 加入 團購 90 KOL 收藏內網紅人選已…" at bounding box center [701, 357] width 1402 height 714
click at [1053, 212] on div "加入網紅收藏 建立 團購3 70 KOL 已加入 團購2 90 KOL 收藏內網紅人選已達 90 人，目前無法新增 加入 團購 90 KOL 收藏內網紅人選已…" at bounding box center [701, 357] width 1402 height 714
